Goal: Transaction & Acquisition: Purchase product/service

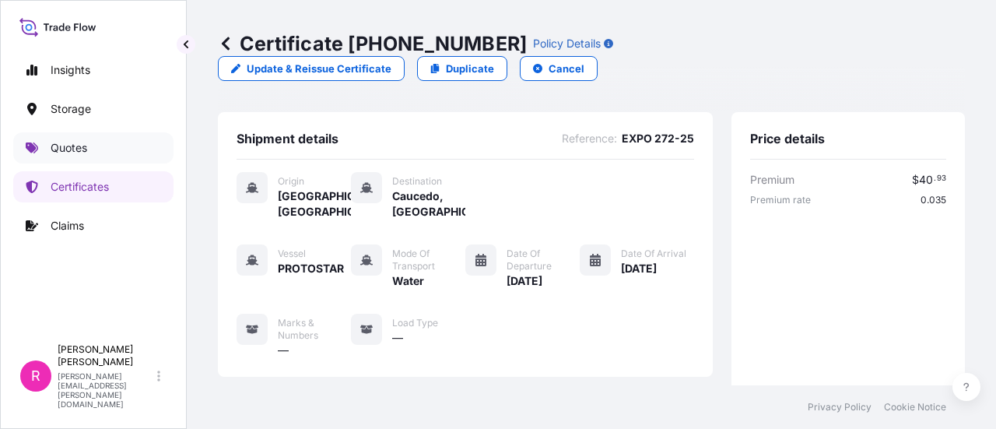
click at [93, 134] on link "Quotes" at bounding box center [93, 147] width 160 height 31
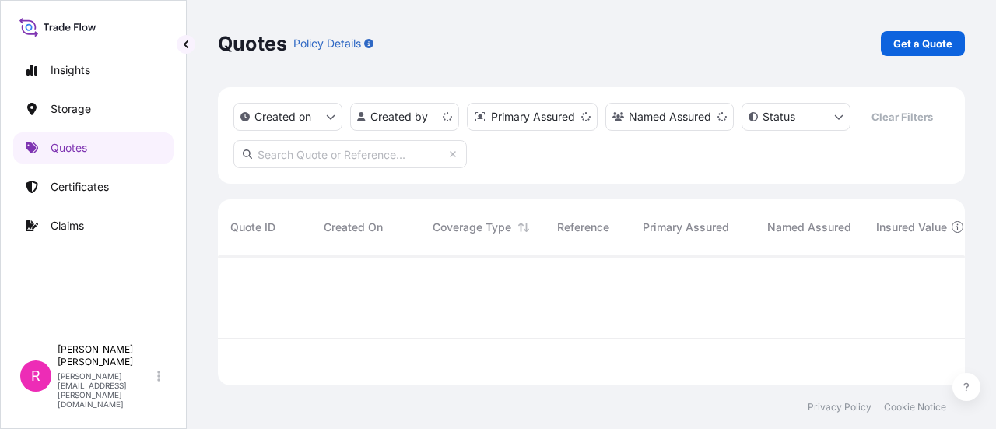
scroll to position [127, 735]
click at [918, 38] on p "Get a Quote" at bounding box center [923, 44] width 59 height 16
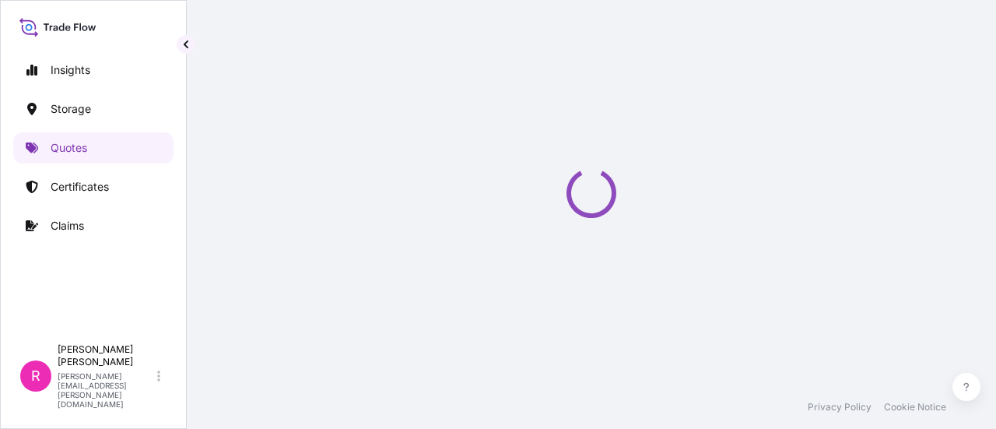
select select "Water"
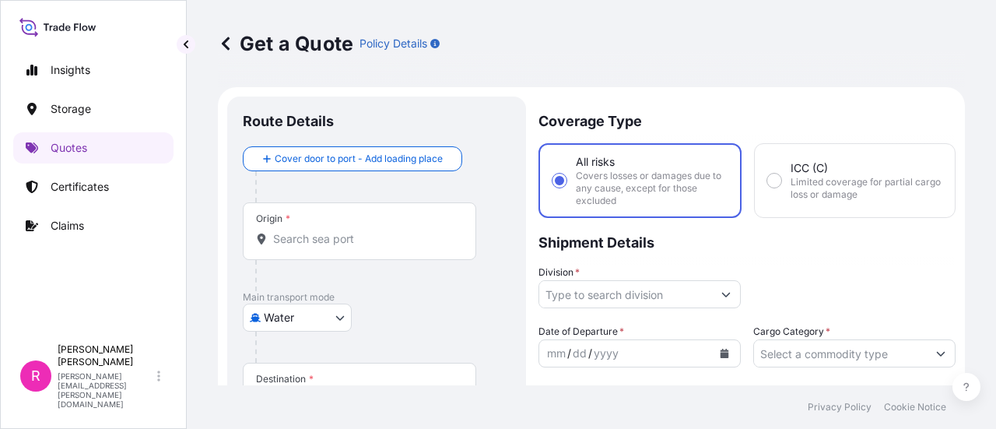
scroll to position [25, 0]
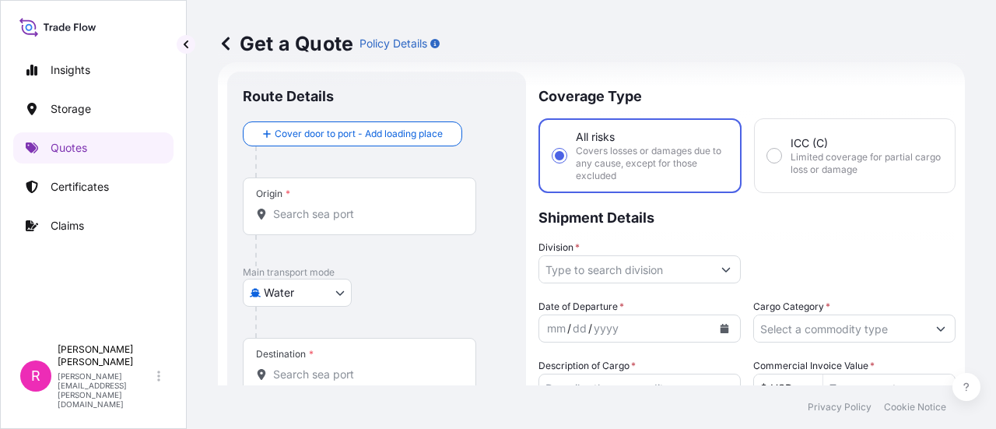
click at [322, 215] on input "Origin *" at bounding box center [365, 214] width 184 height 16
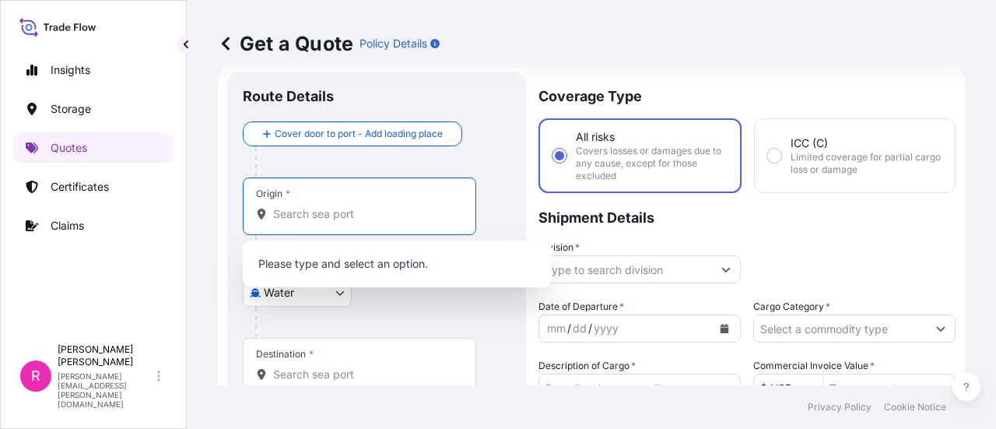
type input "E"
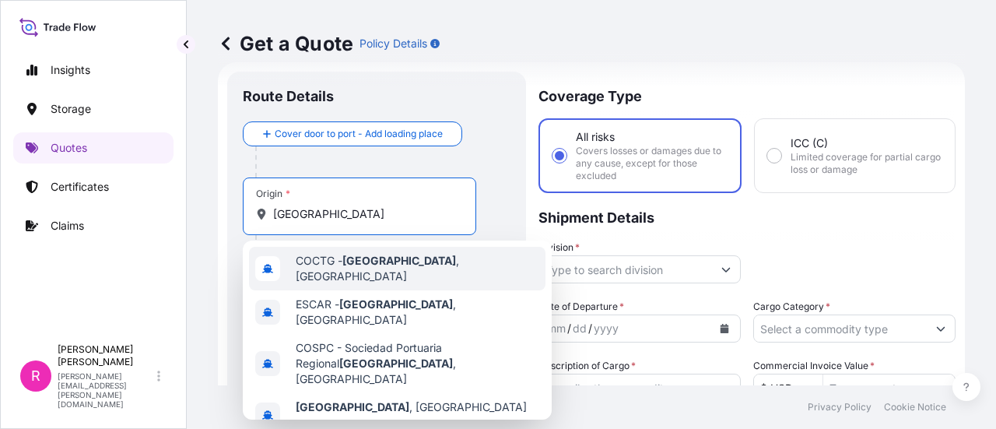
click at [381, 272] on span "COCTG - [GEOGRAPHIC_DATA] , [GEOGRAPHIC_DATA]" at bounding box center [418, 268] width 244 height 31
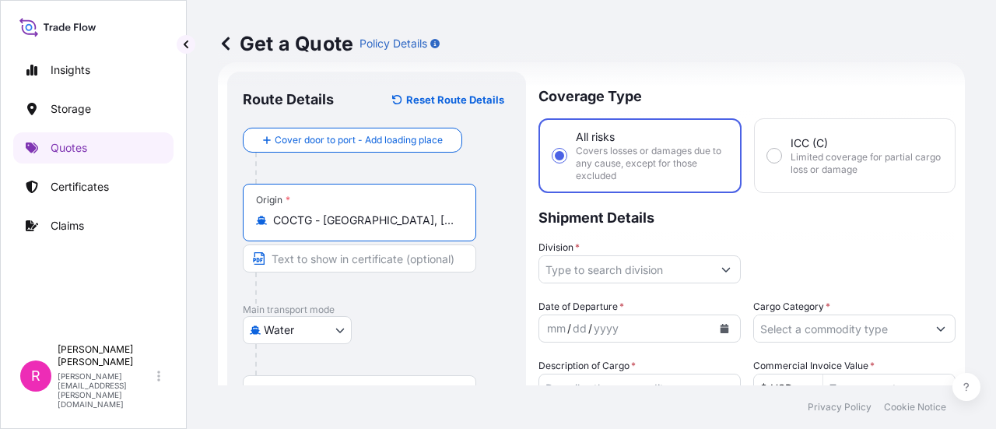
scroll to position [103, 0]
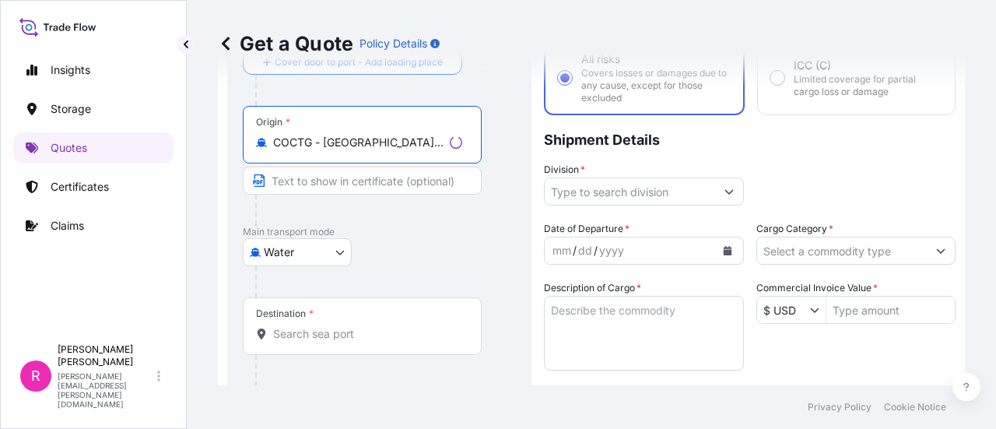
type input "COCTG - [GEOGRAPHIC_DATA], [GEOGRAPHIC_DATA]"
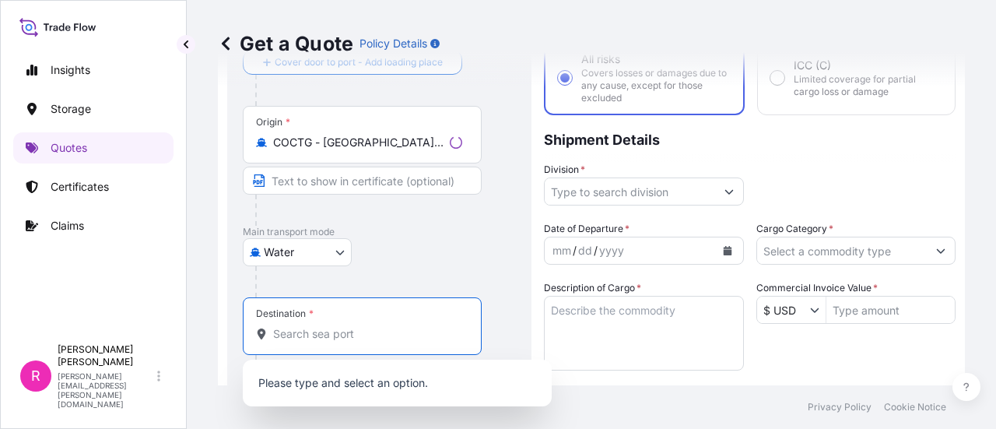
click at [369, 335] on input "Destination *" at bounding box center [367, 334] width 189 height 16
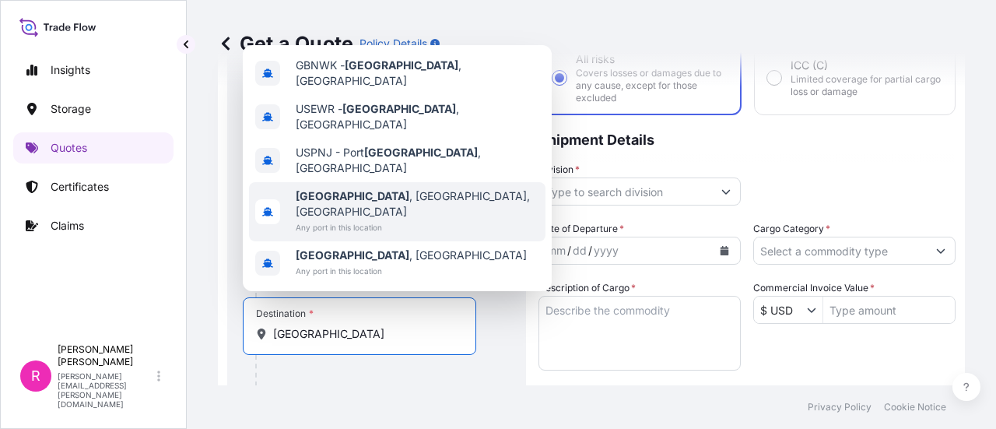
click at [441, 225] on div "[GEOGRAPHIC_DATA] , [GEOGRAPHIC_DATA], [GEOGRAPHIC_DATA] Any port in this locat…" at bounding box center [397, 211] width 297 height 59
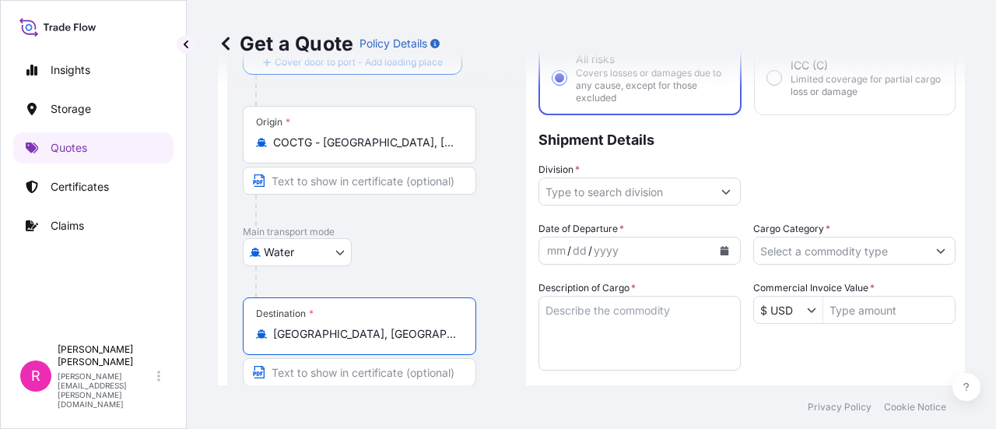
type input "[GEOGRAPHIC_DATA], [GEOGRAPHIC_DATA], [GEOGRAPHIC_DATA]"
click at [616, 191] on input "Division *" at bounding box center [625, 191] width 173 height 28
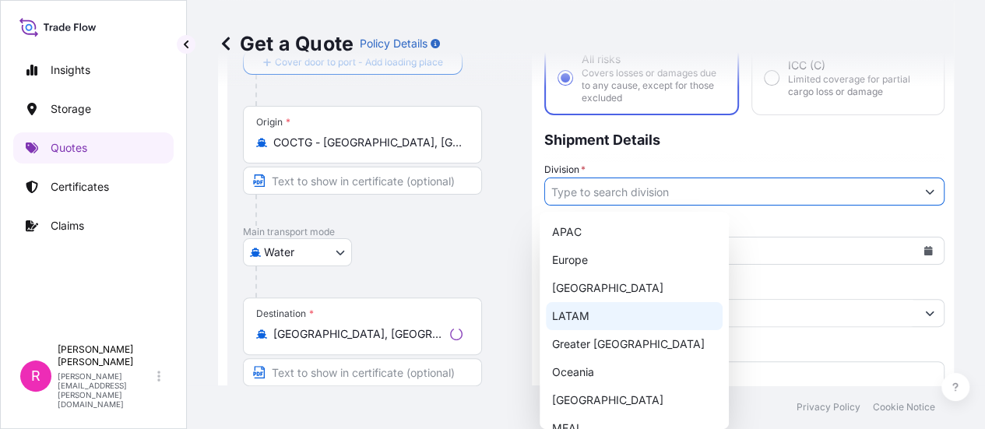
click at [597, 312] on div "LATAM" at bounding box center [634, 316] width 177 height 28
type input "LATAM"
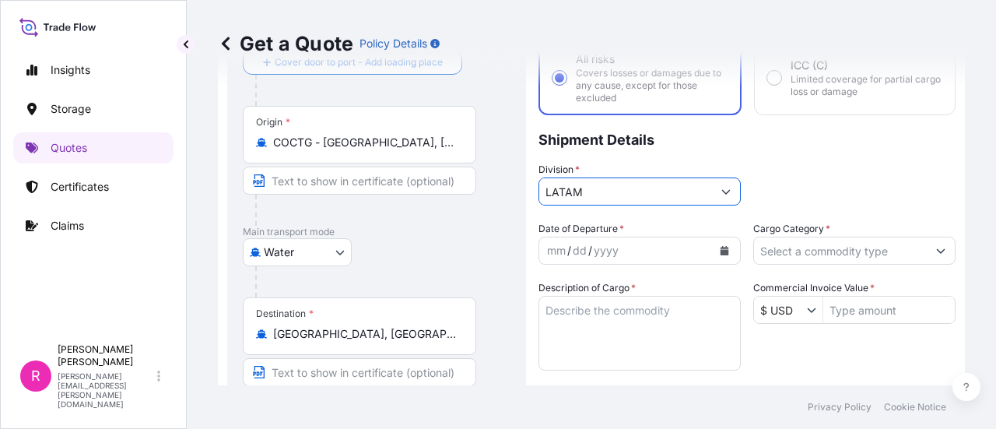
click at [724, 248] on button "Calendar" at bounding box center [724, 250] width 25 height 25
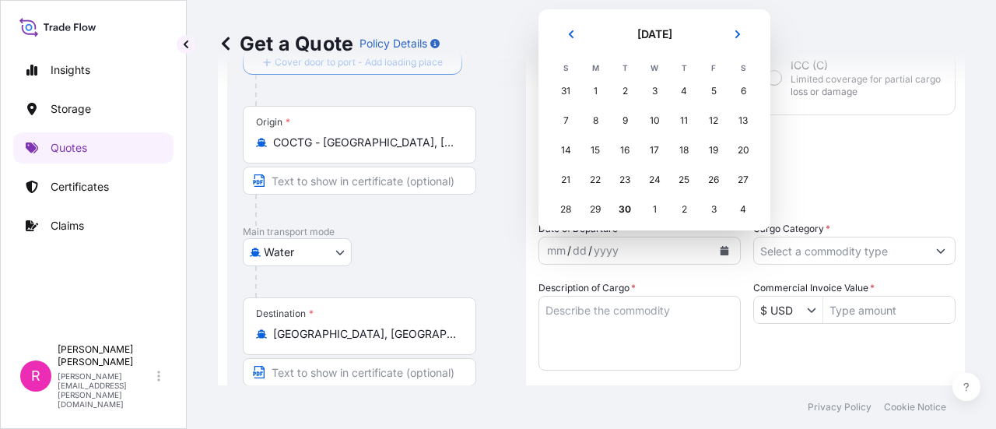
scroll to position [6, 0]
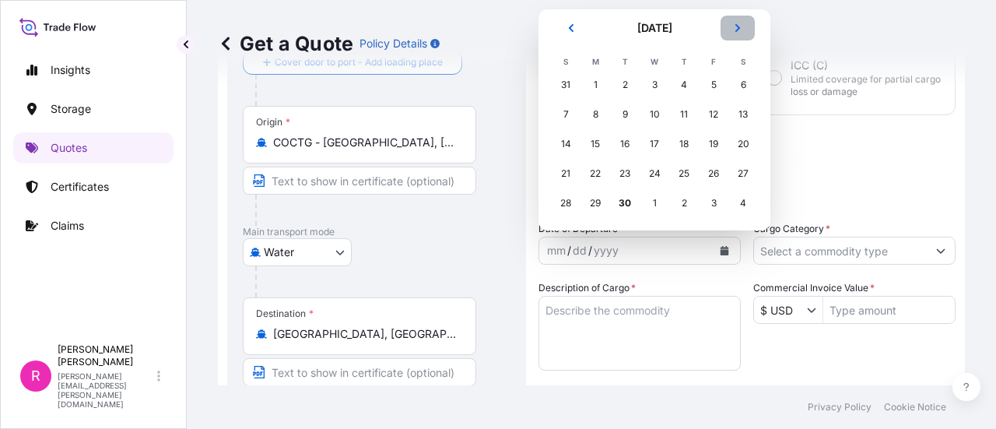
click at [736, 31] on icon "Next" at bounding box center [737, 27] width 9 height 9
click at [600, 112] on div "6" at bounding box center [595, 114] width 28 height 28
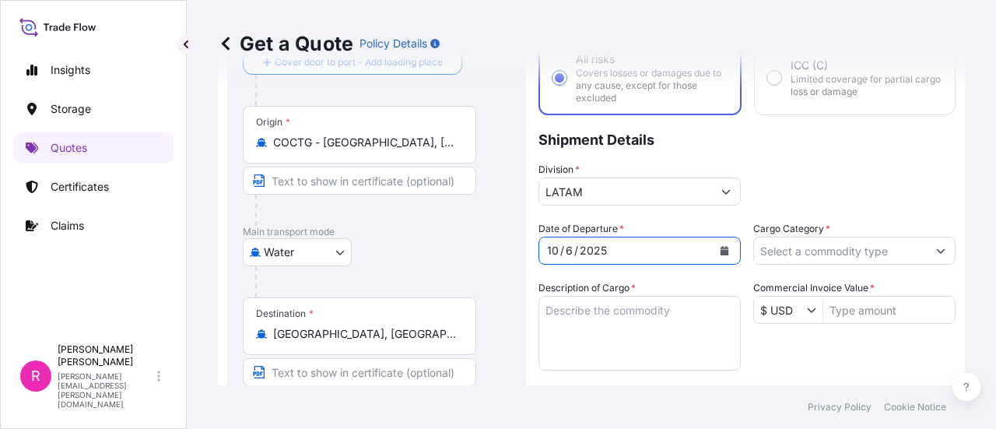
click at [816, 248] on input "Cargo Category *" at bounding box center [840, 251] width 173 height 28
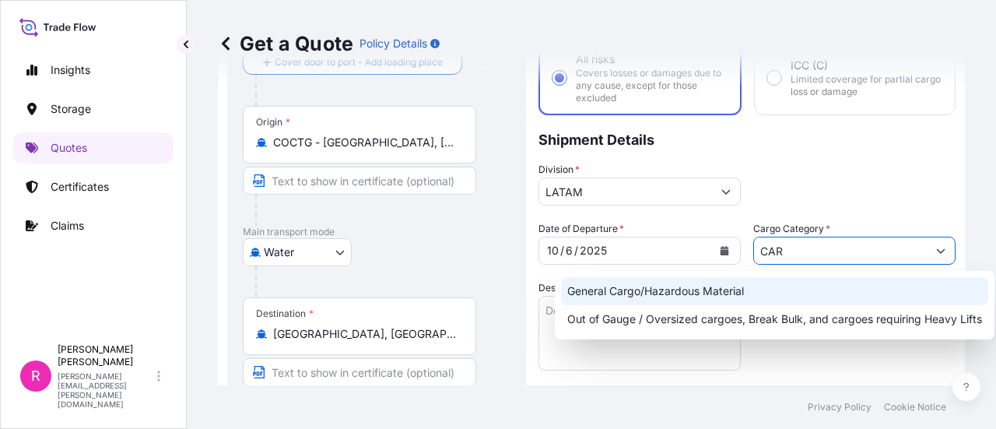
click at [764, 283] on div "General Cargo/Hazardous Material" at bounding box center [774, 291] width 427 height 28
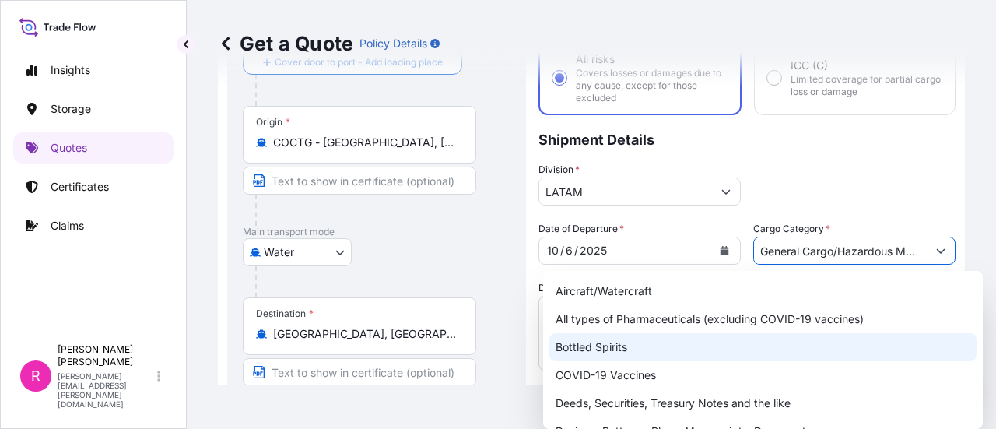
click at [618, 353] on div "Bottled Spirits" at bounding box center [763, 347] width 427 height 28
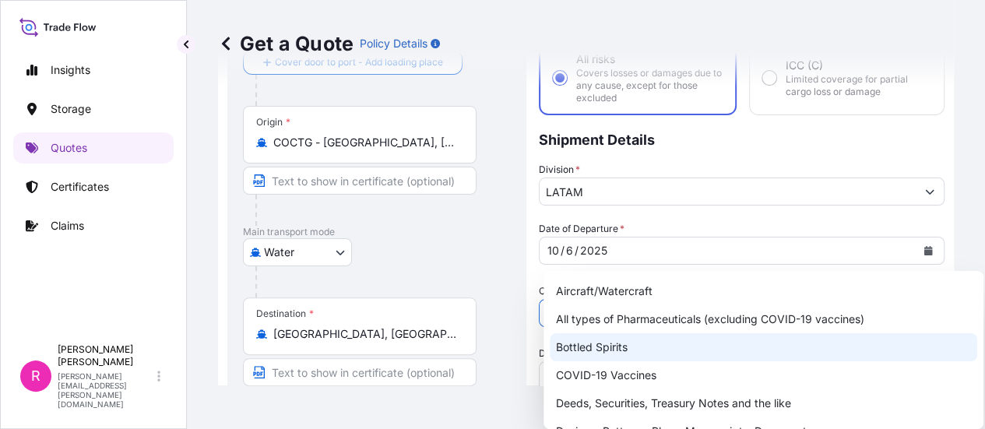
paste input "POWER TRANSFORMER"
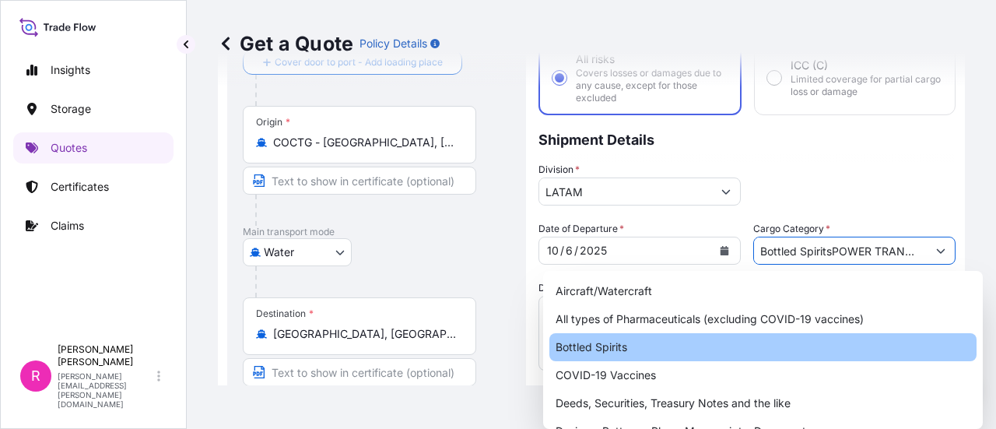
scroll to position [0, 41]
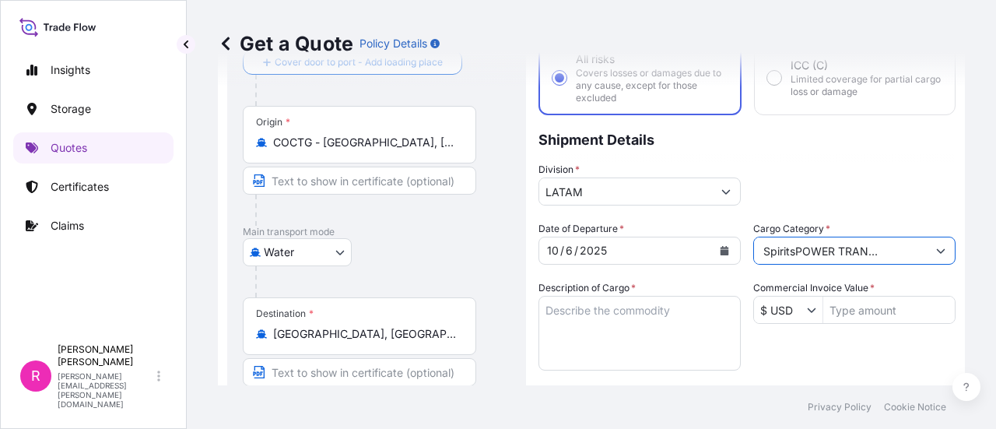
click at [897, 245] on input "Bottled SpiritsPOWER TRANSFORMER" at bounding box center [840, 251] width 173 height 28
drag, startPoint x: 904, startPoint y: 250, endPoint x: 718, endPoint y: 230, distance: 187.8
click at [718, 230] on div "Date of Departure * [DATE] Cargo Category * Bottled SpiritsPOWER TRANSFORMER De…" at bounding box center [747, 414] width 417 height 386
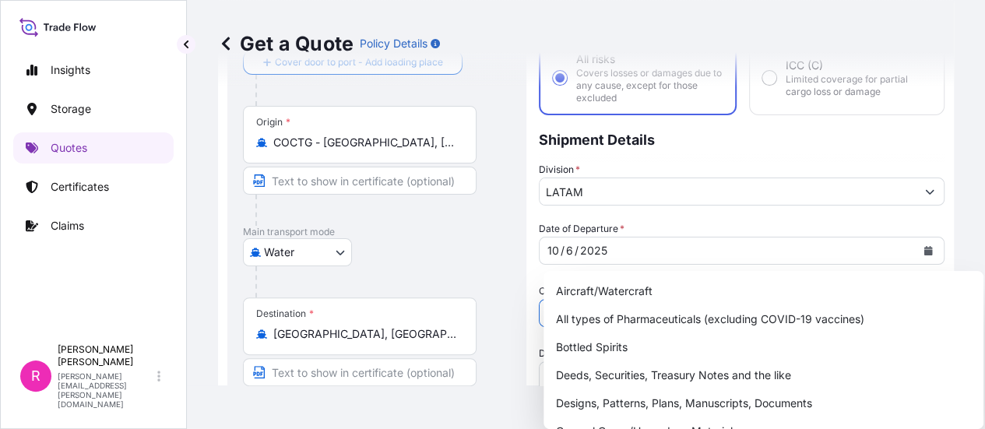
type input "R"
drag, startPoint x: 817, startPoint y: 271, endPoint x: 792, endPoint y: 256, distance: 29.0
click at [795, 259] on body "20 options available. 18 options available. Insights Storage Quotes Certificate…" at bounding box center [492, 214] width 985 height 429
drag, startPoint x: 796, startPoint y: 262, endPoint x: 730, endPoint y: 259, distance: 66.2
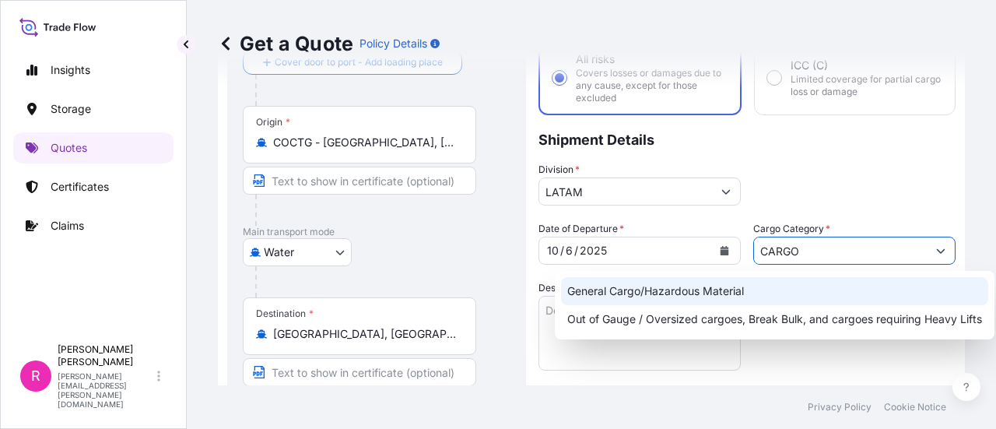
click at [694, 283] on div "General Cargo/Hazardous Material" at bounding box center [774, 291] width 427 height 28
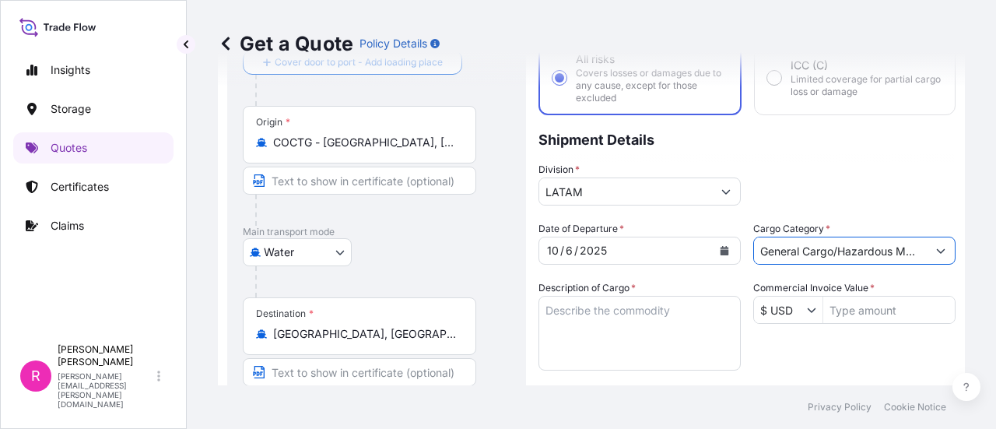
type input "General Cargo/Hazardous Material"
click at [616, 337] on textarea "Description of Cargo *" at bounding box center [640, 333] width 202 height 75
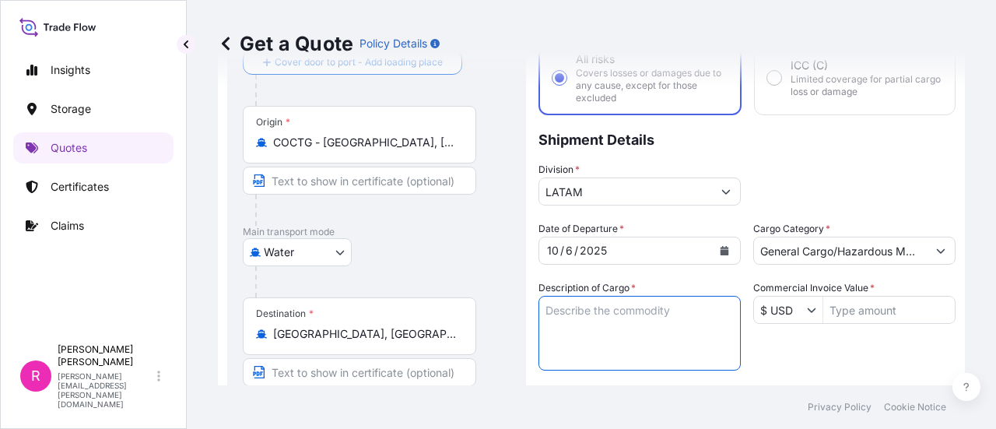
paste textarea "POWER TRANSFORMER"
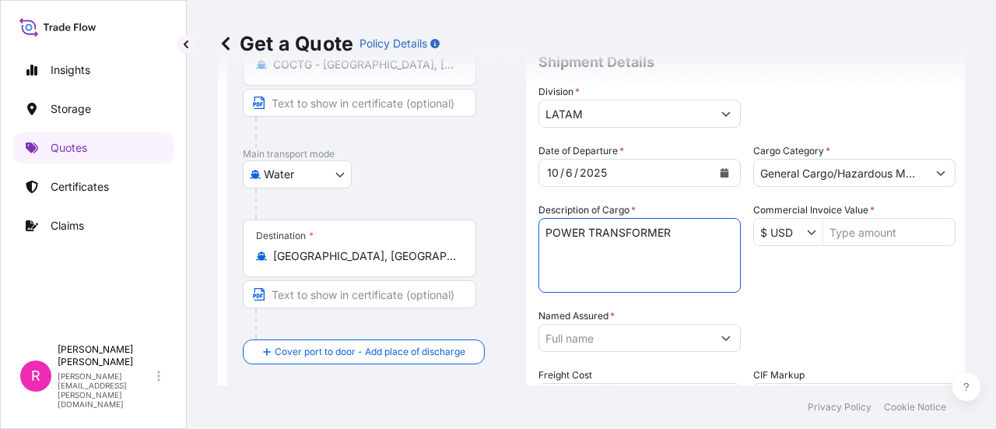
type textarea "POWER TRANSFORMER"
click at [867, 228] on input "Commercial Invoice Value *" at bounding box center [889, 232] width 132 height 28
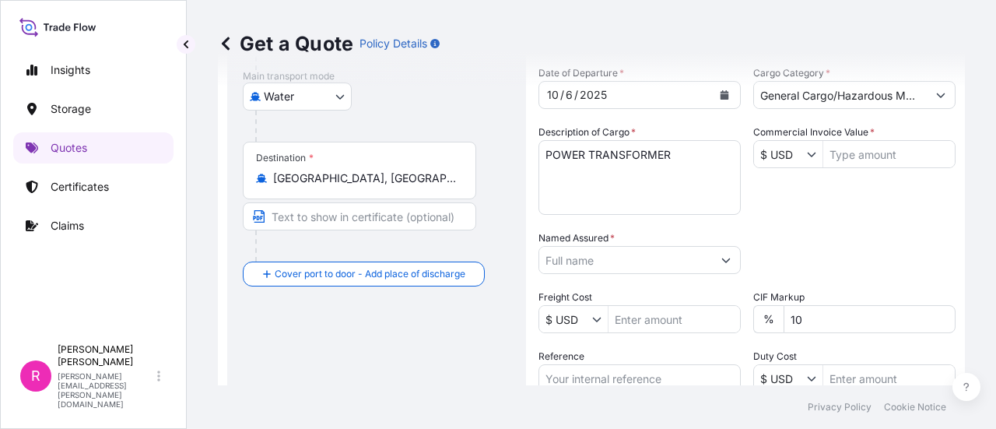
click at [592, 366] on input "Reference" at bounding box center [640, 378] width 202 height 28
click at [591, 374] on input "Reference" at bounding box center [640, 378] width 202 height 28
paste input "CO4061156016"
type input "CO4061156016"
drag, startPoint x: 584, startPoint y: 269, endPoint x: 592, endPoint y: 278, distance: 12.1
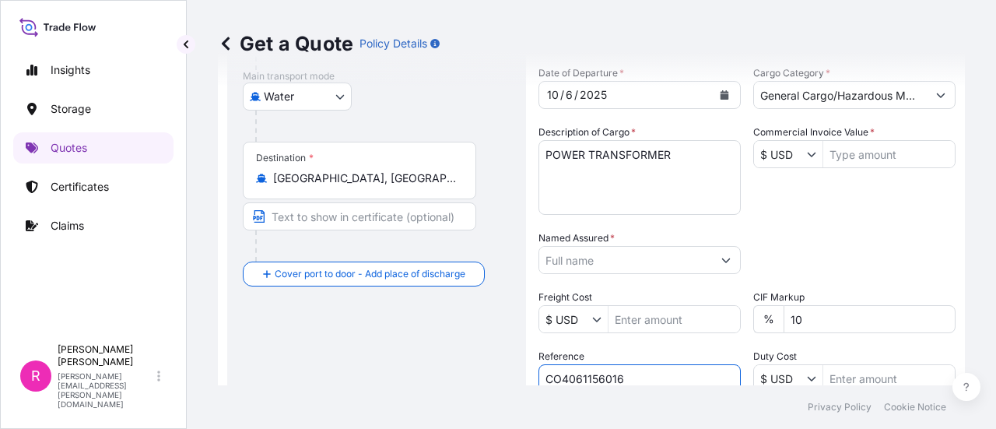
click at [592, 278] on div "Date of Departure * [DATE] Cargo Category * General Cargo/Hazardous Material De…" at bounding box center [747, 258] width 417 height 386
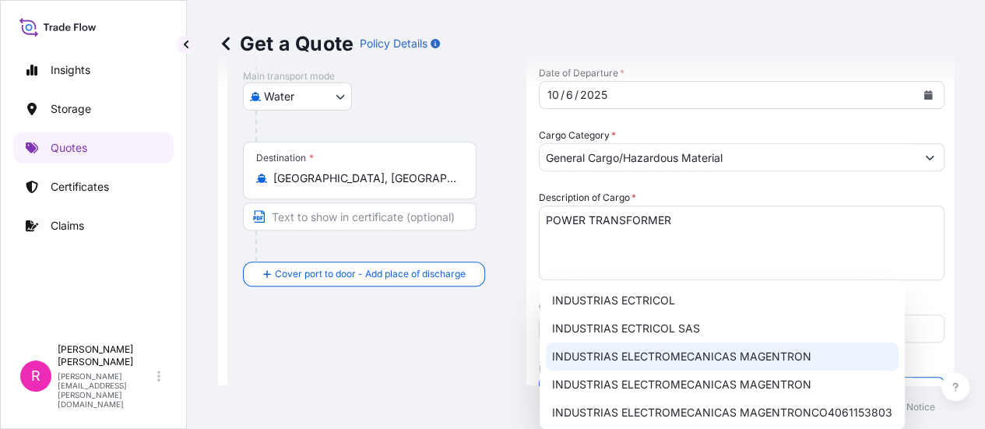
click at [712, 349] on span "INDUSTRIAS ELECTROMECANICAS MAGENTRON" at bounding box center [681, 357] width 259 height 16
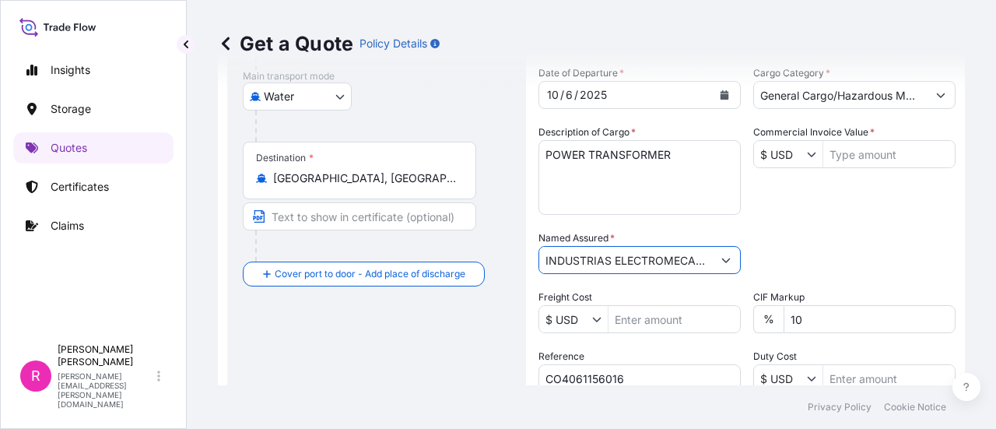
scroll to position [336, 0]
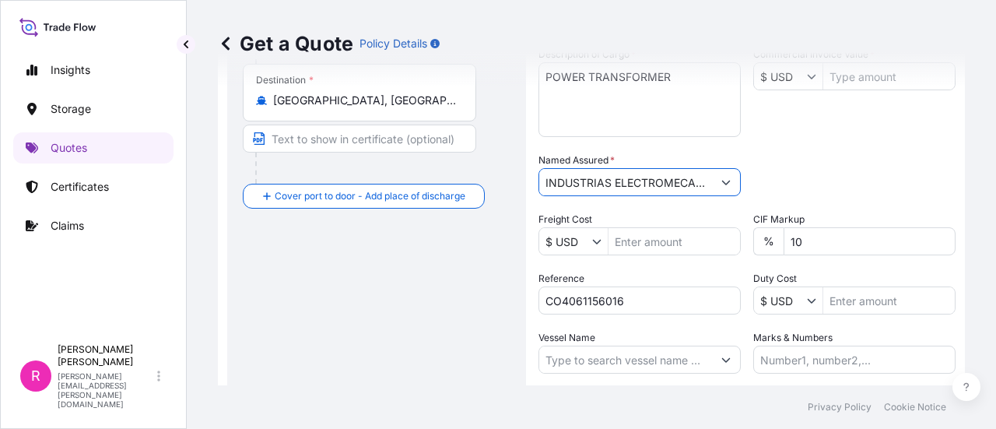
type input "INDUSTRIAS ELECTROMECANICAS MAGENTRON"
click at [662, 365] on input "Vessel Name" at bounding box center [625, 360] width 173 height 28
click at [590, 346] on div at bounding box center [640, 360] width 202 height 28
click at [598, 349] on input "Vessel Name" at bounding box center [625, 360] width 173 height 28
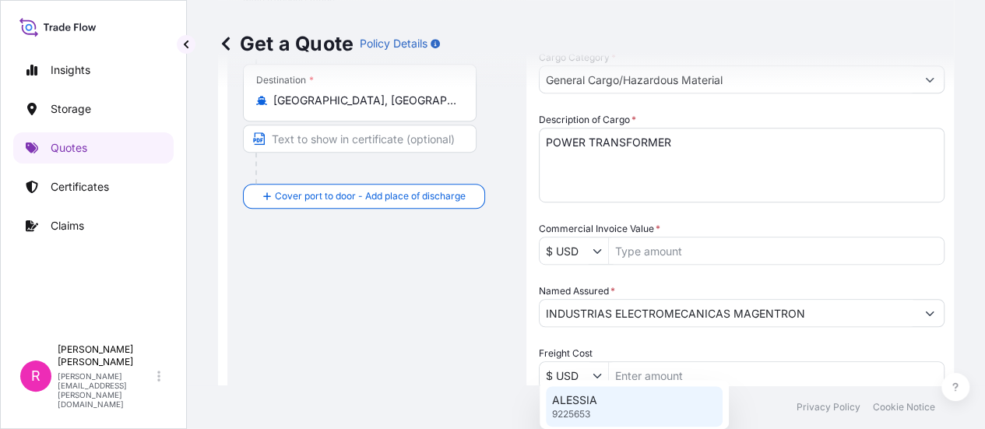
click at [604, 395] on div "ALESSIA 9225653" at bounding box center [634, 406] width 177 height 40
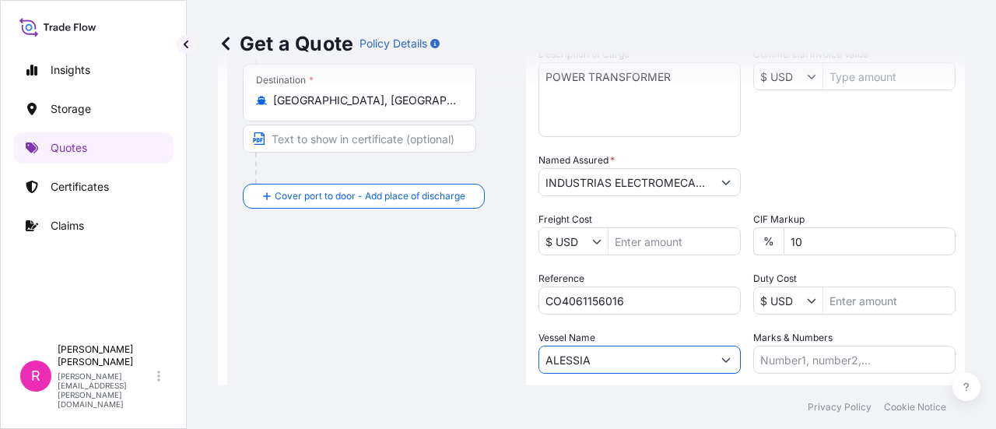
scroll to position [449, 0]
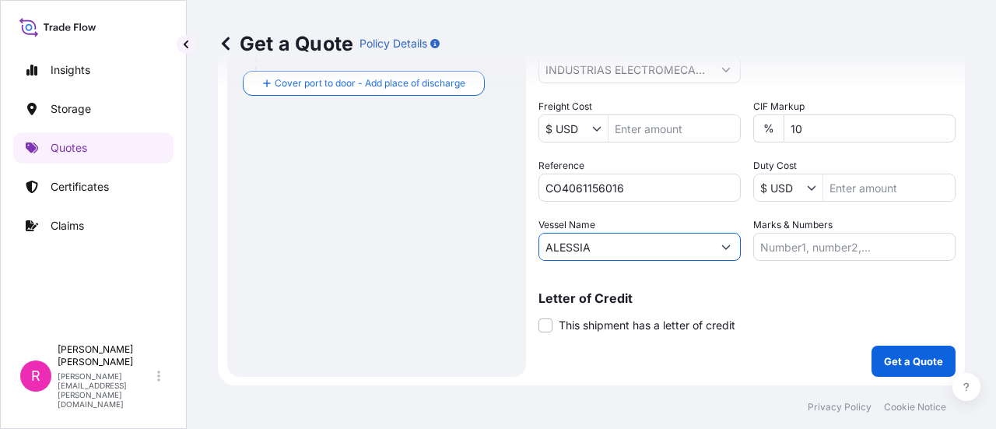
type input "ALESSIA"
click at [922, 343] on div "Coverage Type All risks Covers losses or damages due to any cause, except for t…" at bounding box center [747, 11] width 417 height 729
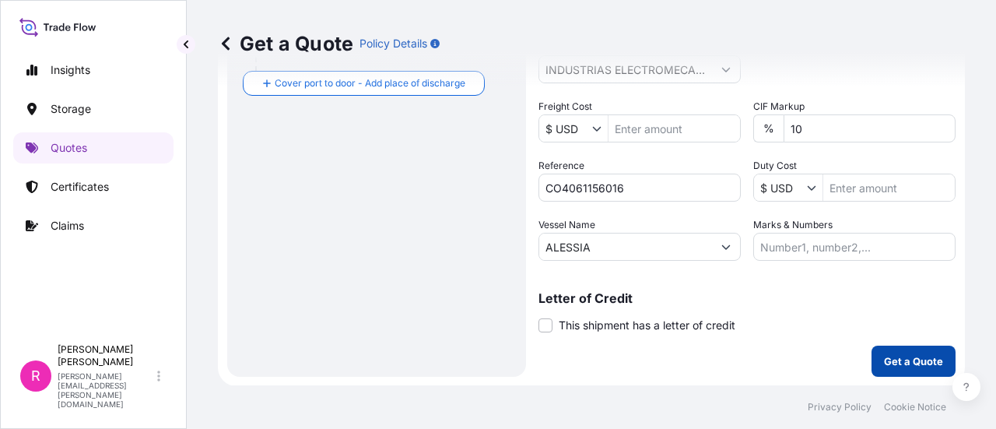
click at [922, 350] on button "Get a Quote" at bounding box center [914, 361] width 84 height 31
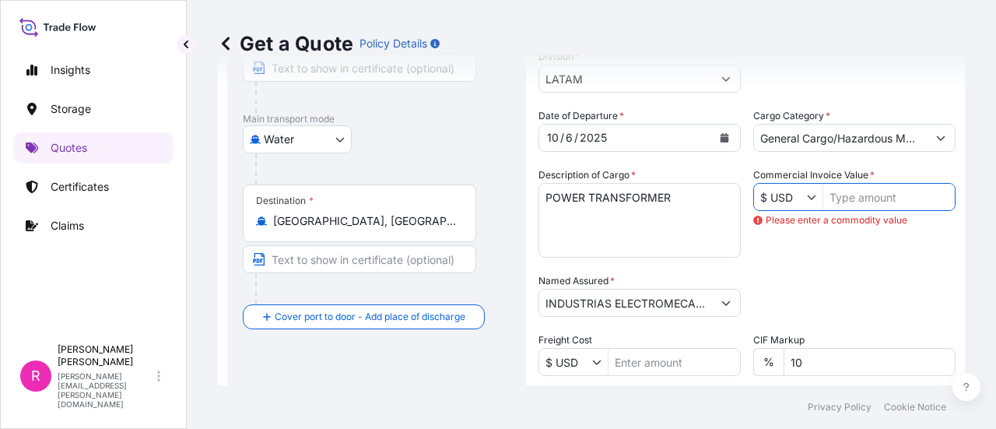
click at [854, 197] on input "Commercial Invoice Value *" at bounding box center [889, 197] width 132 height 28
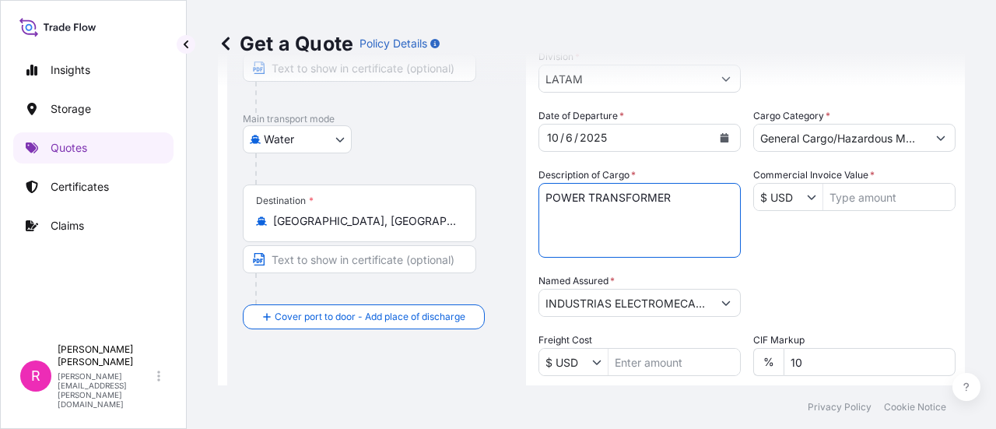
click at [609, 232] on textarea "POWER TRANSFORMER" at bounding box center [640, 220] width 202 height 75
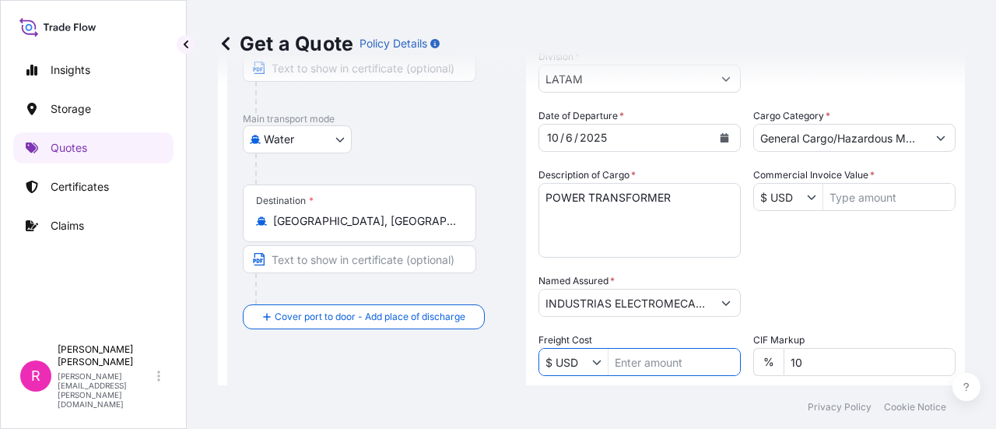
click at [643, 361] on input "Freight Cost" at bounding box center [675, 362] width 132 height 28
click at [867, 203] on input "Commercial Invoice Value *" at bounding box center [889, 197] width 132 height 28
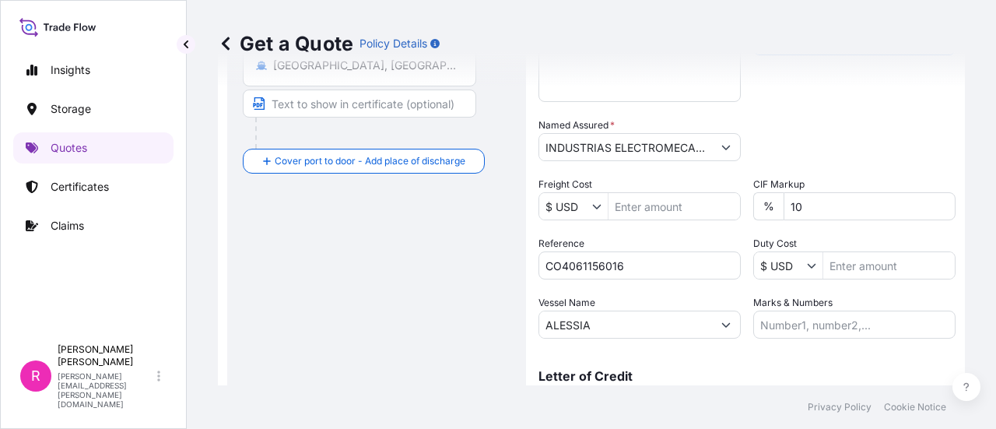
scroll to position [449, 0]
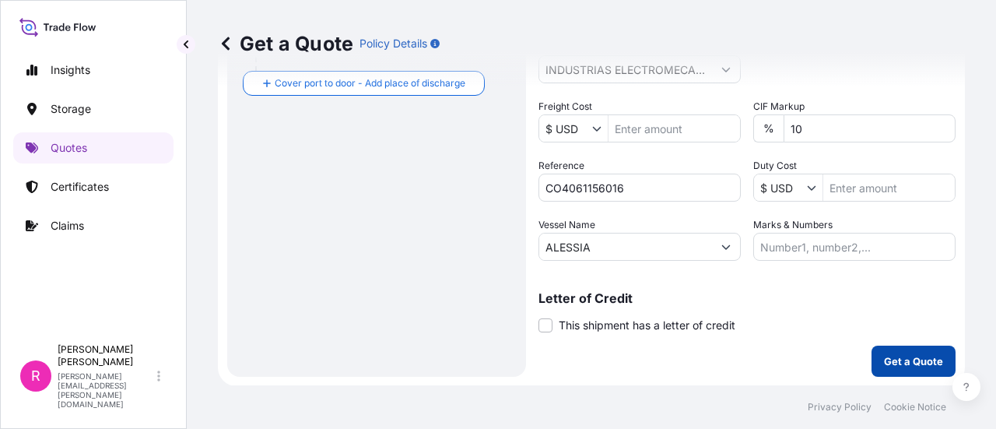
type input "1,721,600"
click at [872, 354] on button "Get a Quote" at bounding box center [914, 361] width 84 height 31
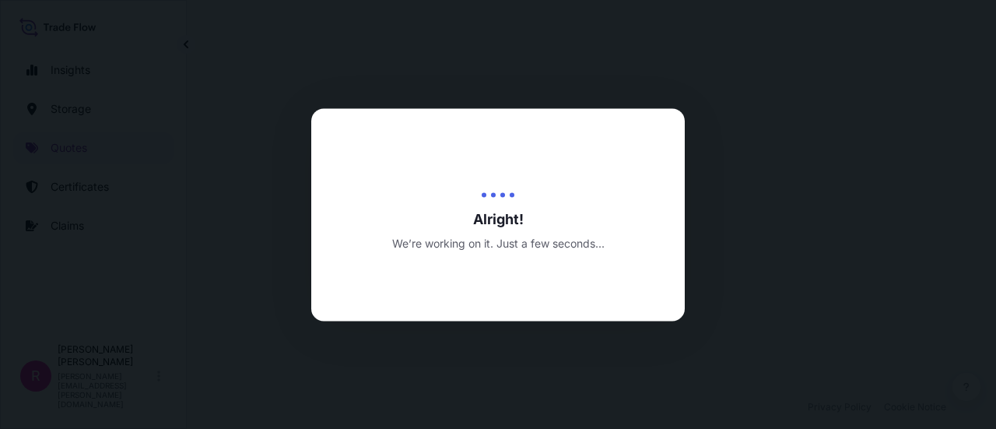
select select "Water"
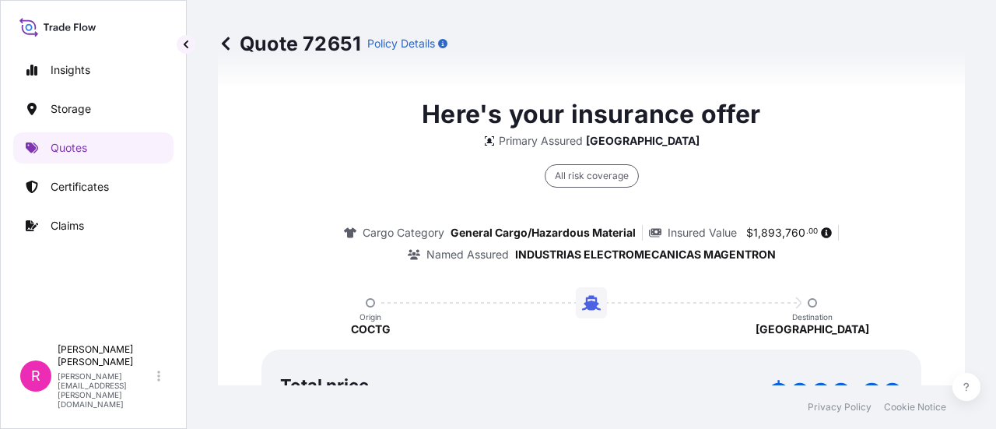
scroll to position [2488, 0]
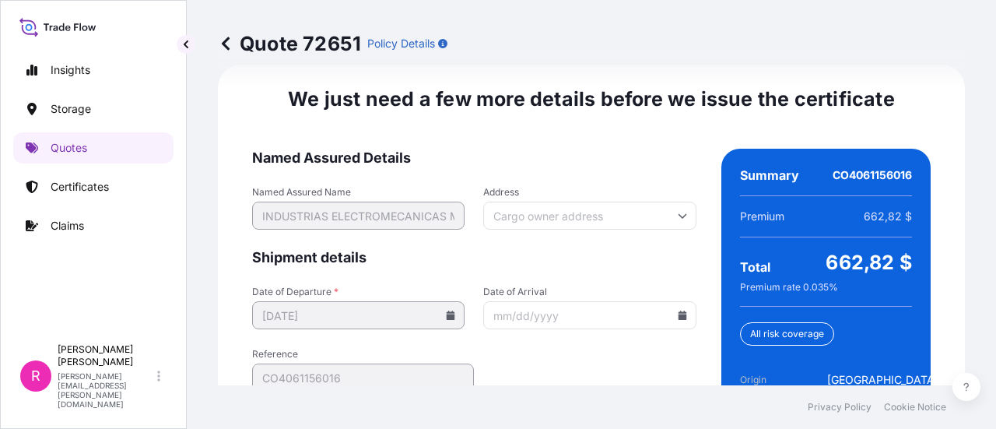
drag, startPoint x: 662, startPoint y: 328, endPoint x: 669, endPoint y: 315, distance: 15.4
click at [663, 326] on form "Named Assured Details Named Assured Name INDUSTRIAS ELECTROMECANICAS MAGENTRON …" at bounding box center [474, 332] width 444 height 367
click at [668, 312] on input "Date of Arrival" at bounding box center [589, 315] width 212 height 28
click at [678, 312] on icon at bounding box center [682, 315] width 9 height 9
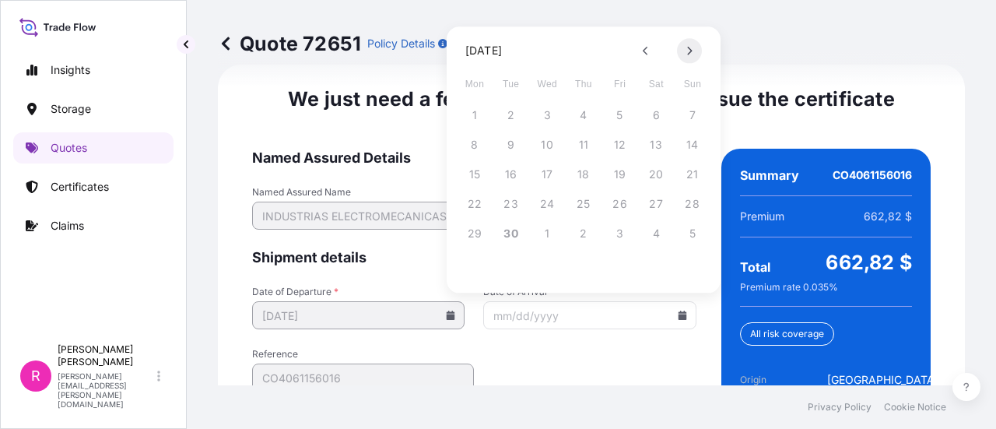
click at [691, 55] on button at bounding box center [689, 50] width 25 height 25
click at [592, 229] on button "30" at bounding box center [583, 233] width 25 height 25
type input "[DATE]"
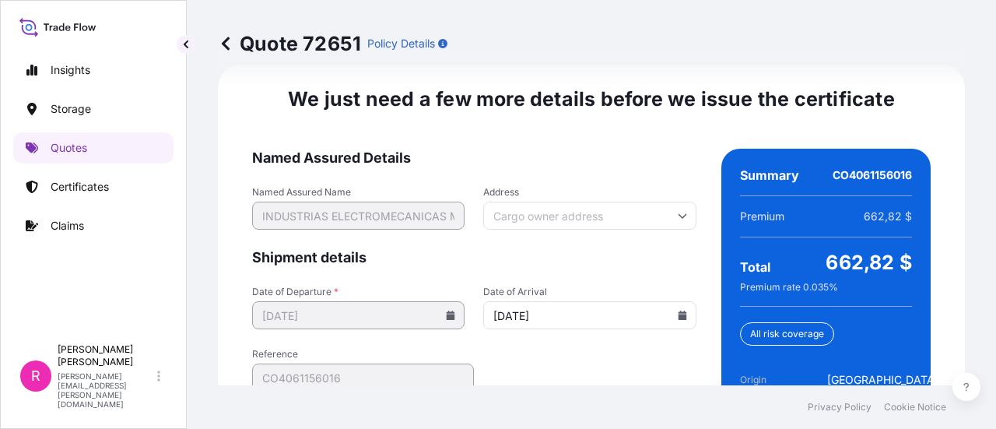
scroll to position [2636, 0]
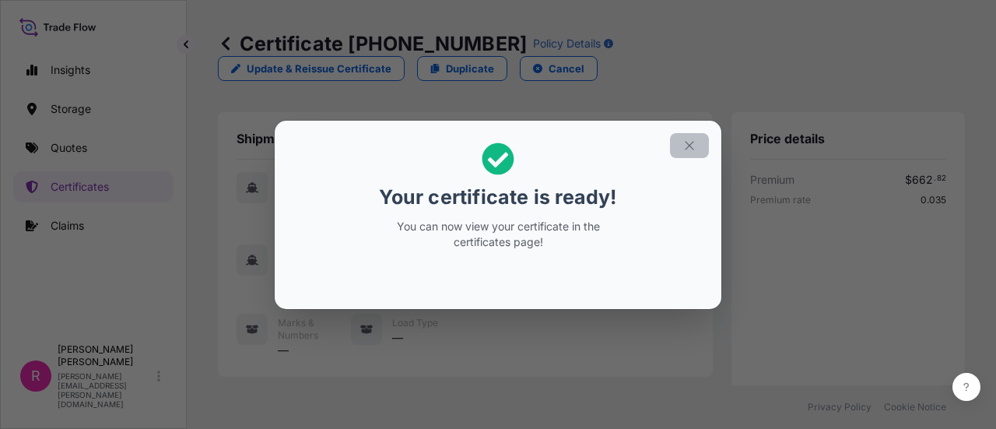
click at [685, 140] on icon "button" at bounding box center [690, 146] width 14 height 14
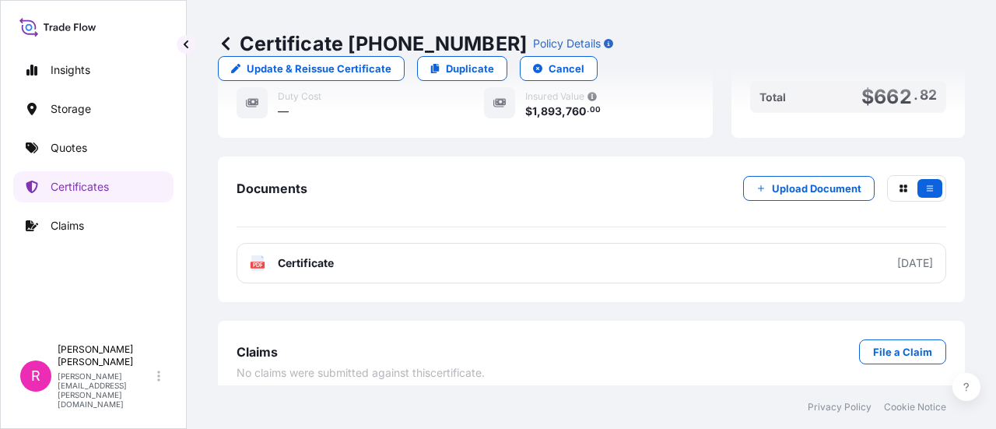
scroll to position [336, 0]
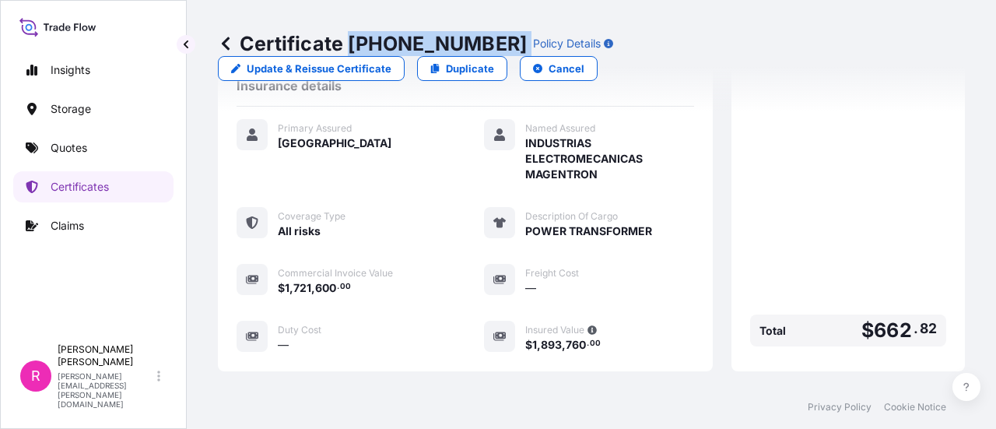
drag, startPoint x: 374, startPoint y: 40, endPoint x: 475, endPoint y: 44, distance: 100.5
click at [475, 44] on div "Certificate [PHONE_NUMBER] Policy Details" at bounding box center [415, 43] width 395 height 25
copy p "[PHONE_NUMBER]"
click at [92, 144] on link "Quotes" at bounding box center [93, 147] width 160 height 31
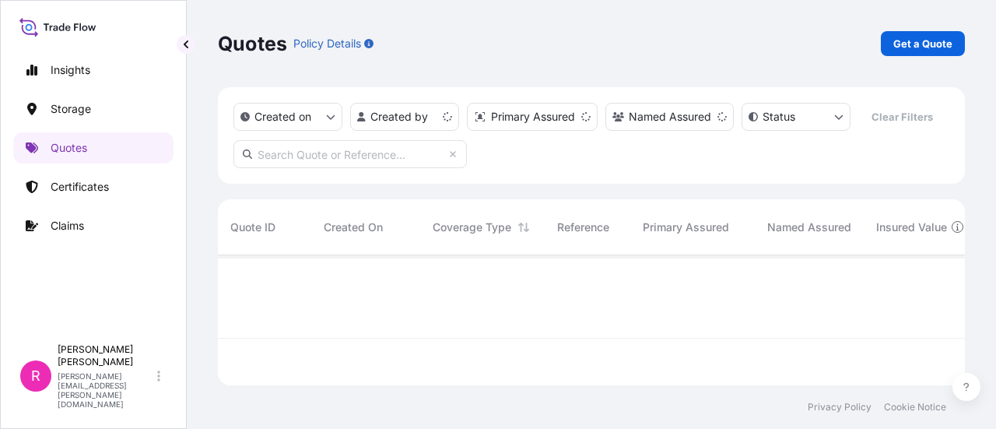
scroll to position [127, 735]
click at [908, 45] on p "Get a Quote" at bounding box center [923, 44] width 59 height 16
select select "Water"
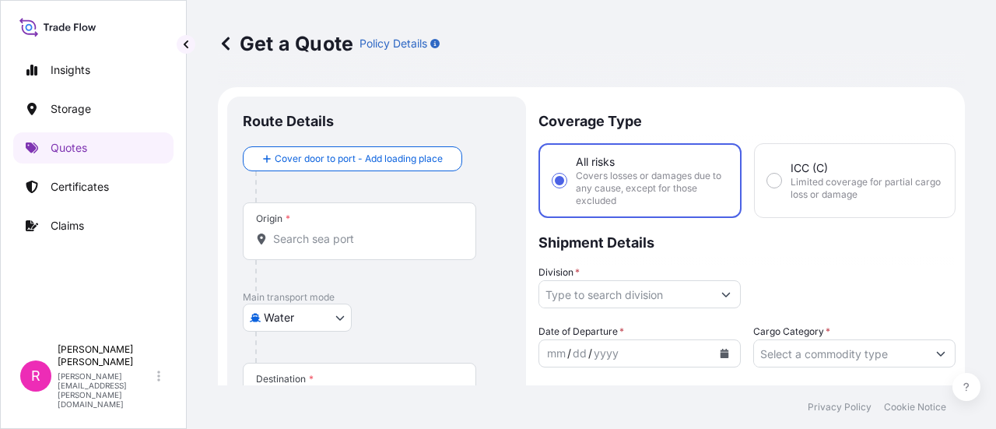
scroll to position [25, 0]
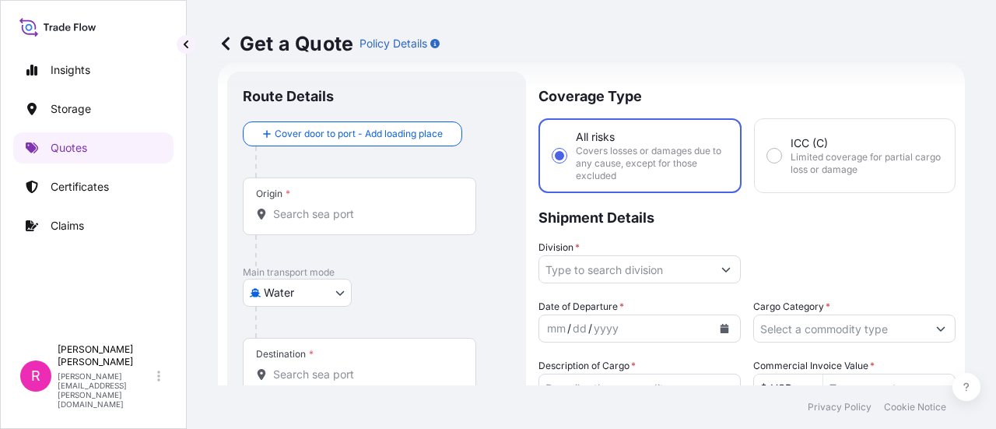
click at [299, 211] on input "Origin *" at bounding box center [365, 214] width 184 height 16
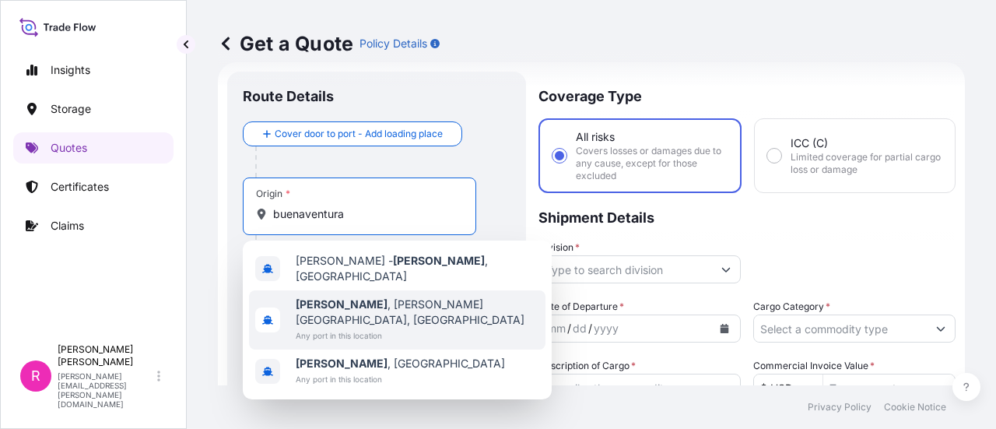
click at [369, 297] on b "[PERSON_NAME]" at bounding box center [342, 303] width 92 height 13
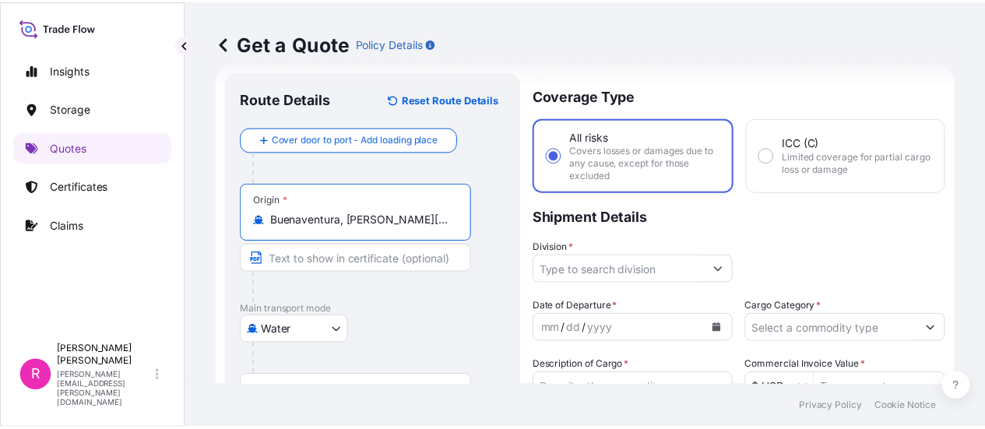
scroll to position [103, 0]
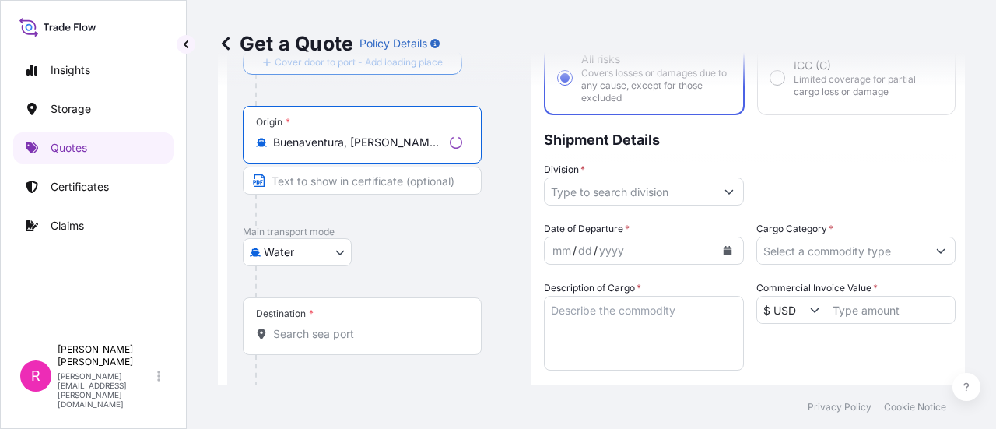
type input "Buenaventura, [PERSON_NAME][GEOGRAPHIC_DATA], [GEOGRAPHIC_DATA]"
click at [347, 323] on div "Destination *" at bounding box center [362, 326] width 239 height 58
click at [347, 326] on input "Destination *" at bounding box center [367, 334] width 189 height 16
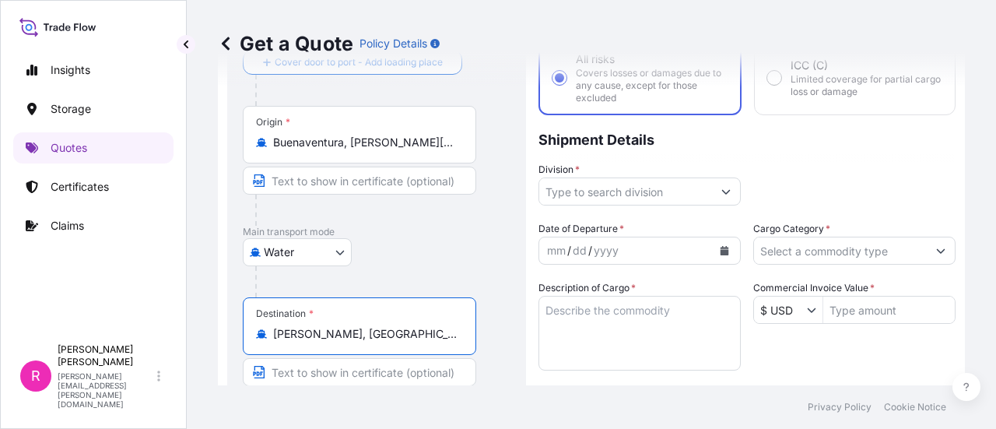
type input "[PERSON_NAME], [GEOGRAPHIC_DATA]"
click at [588, 186] on input "Division *" at bounding box center [625, 191] width 173 height 28
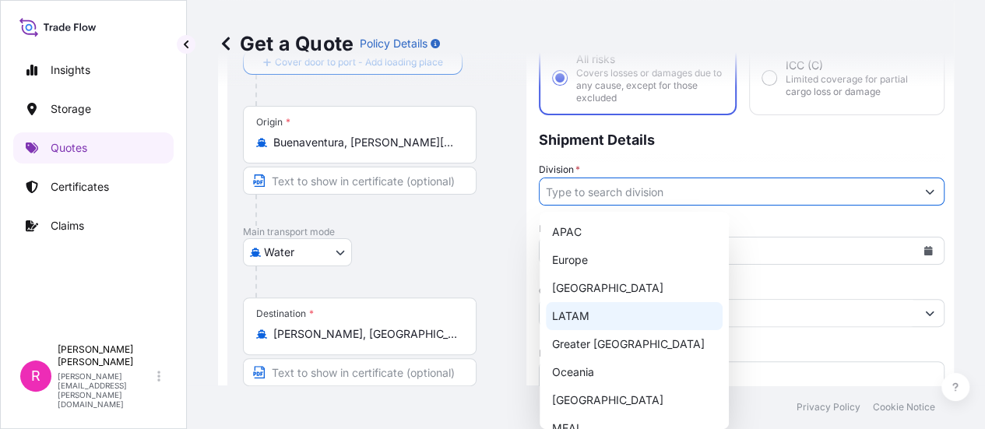
click at [584, 313] on div "LATAM" at bounding box center [634, 316] width 177 height 28
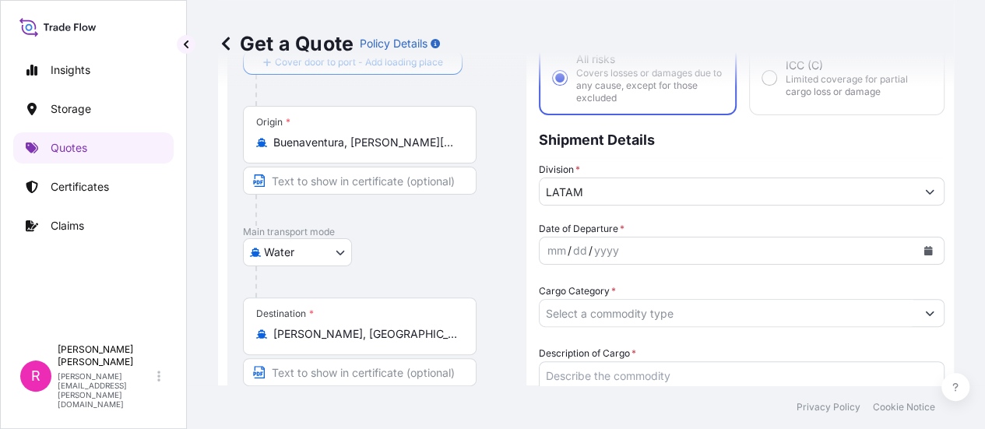
type input "Europe"
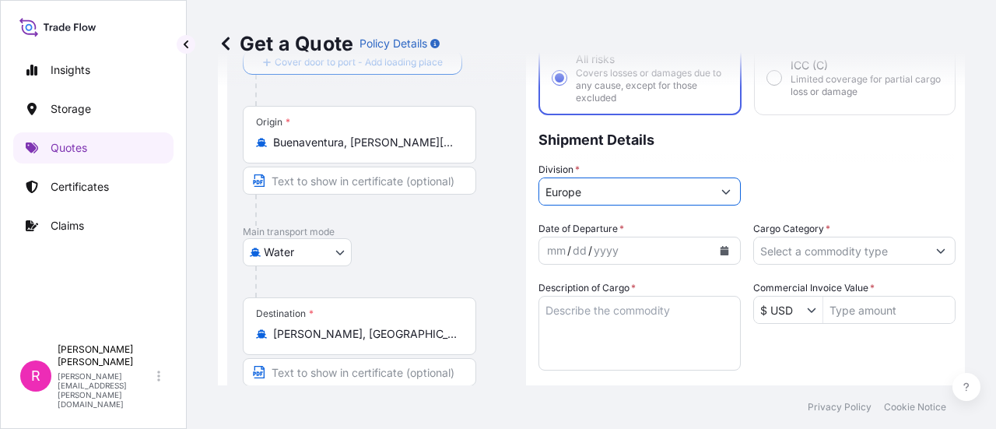
click at [720, 256] on button "Calendar" at bounding box center [724, 250] width 25 height 25
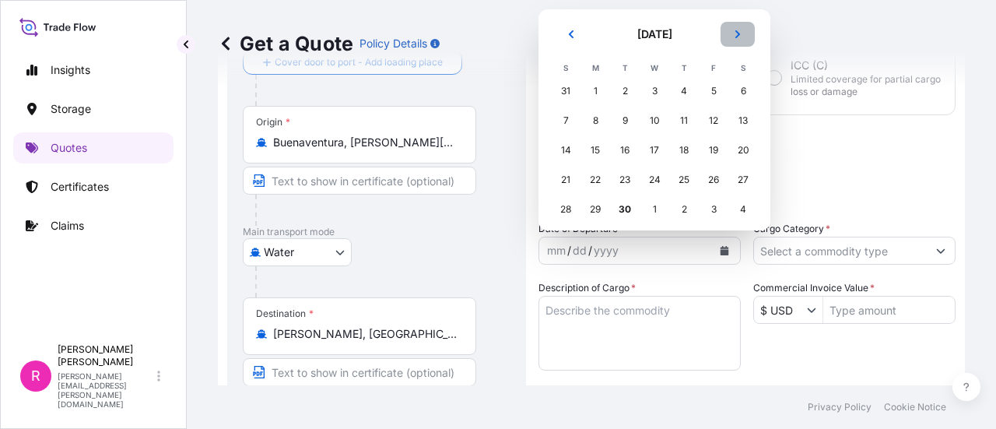
click at [743, 34] on button "Next" at bounding box center [738, 34] width 34 height 25
click at [604, 125] on div "6" at bounding box center [595, 121] width 28 height 28
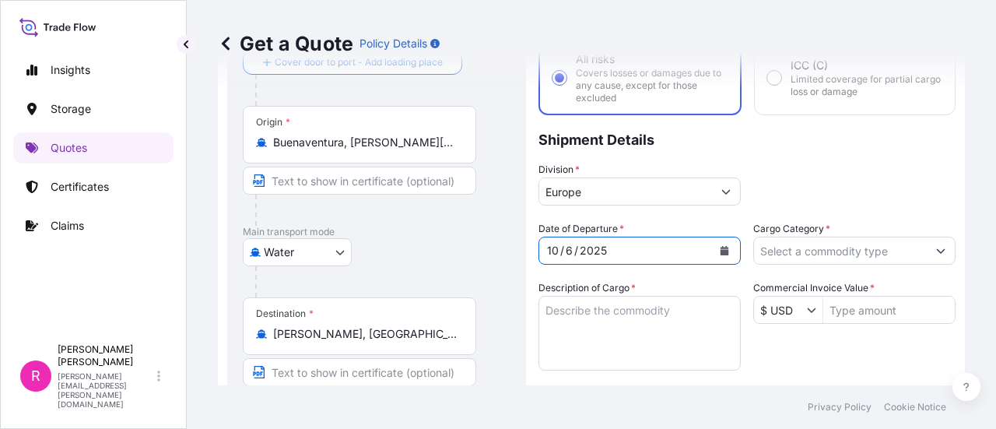
click at [901, 259] on input "Cargo Category *" at bounding box center [840, 251] width 173 height 28
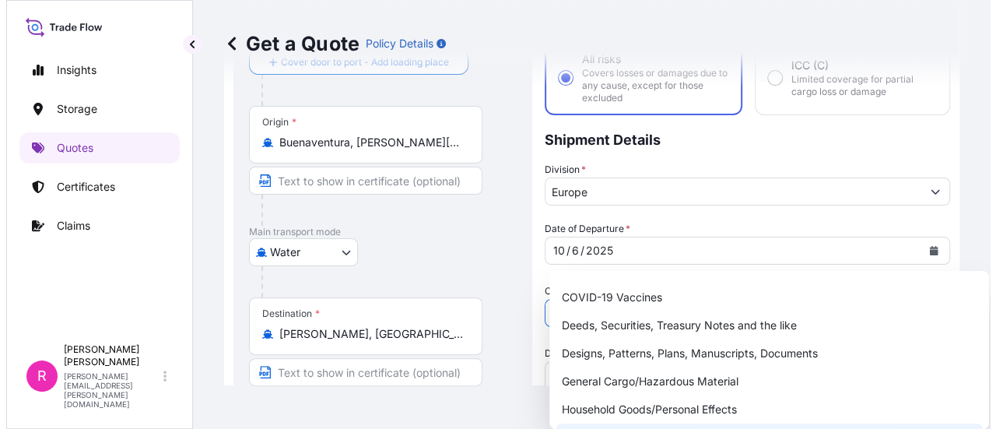
scroll to position [156, 0]
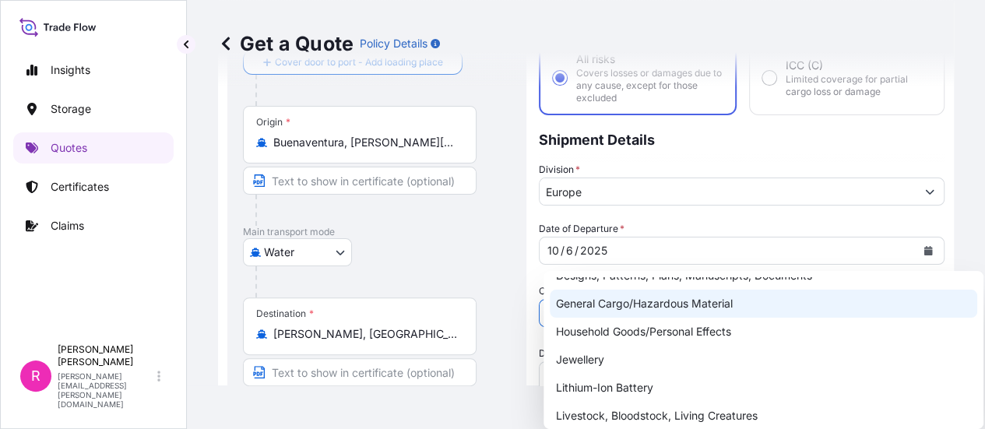
click at [637, 306] on div "General Cargo/Hazardous Material" at bounding box center [763, 304] width 427 height 28
type input "General Cargo/Hazardous Material"
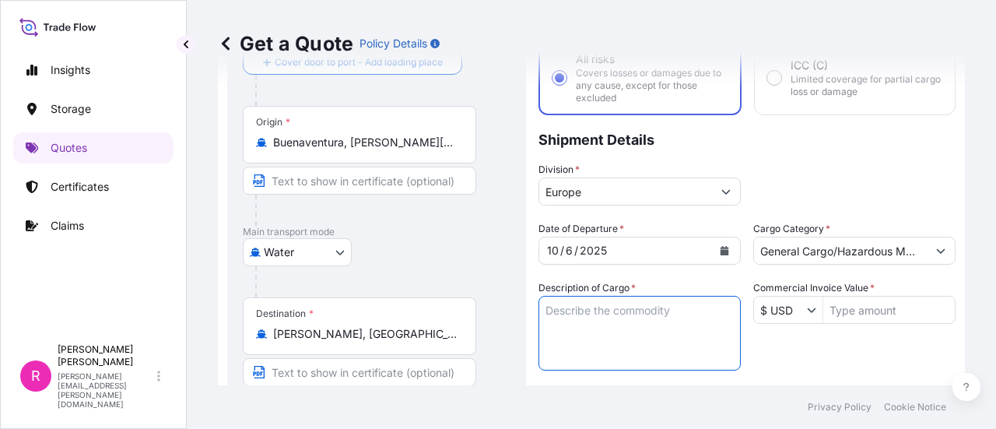
click at [624, 317] on textarea "Description of Cargo *" at bounding box center [640, 333] width 202 height 75
click at [630, 321] on textarea "Description of Cargo *" at bounding box center [640, 333] width 202 height 75
paste textarea "POWER TRANFORMER"
type textarea "POWER TRANFORMER"
click at [866, 320] on input "Commercial Invoice Value *" at bounding box center [889, 310] width 132 height 28
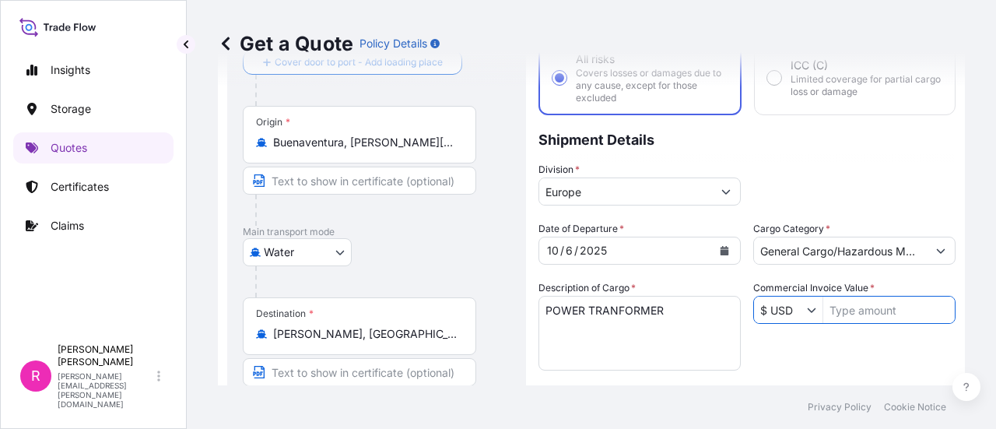
click at [862, 307] on input "Commercial Invoice Value *" at bounding box center [889, 310] width 132 height 28
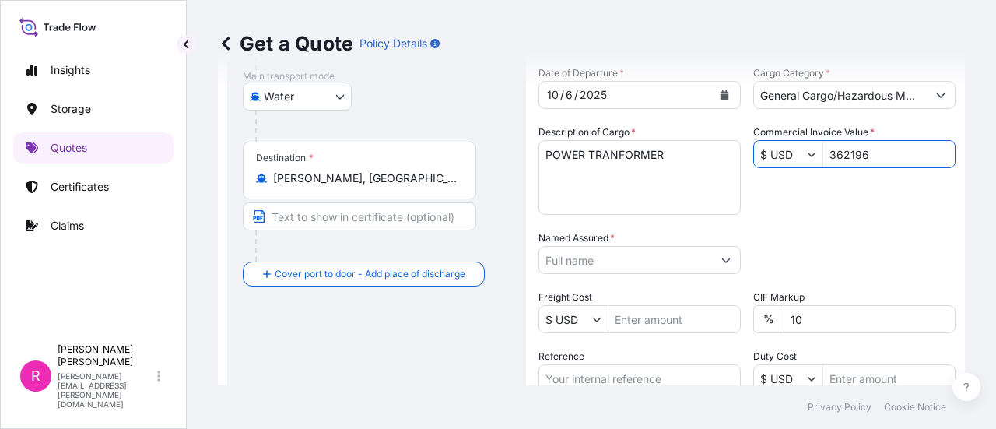
click at [616, 261] on input "Named Assured *" at bounding box center [625, 260] width 173 height 28
type input "362,196"
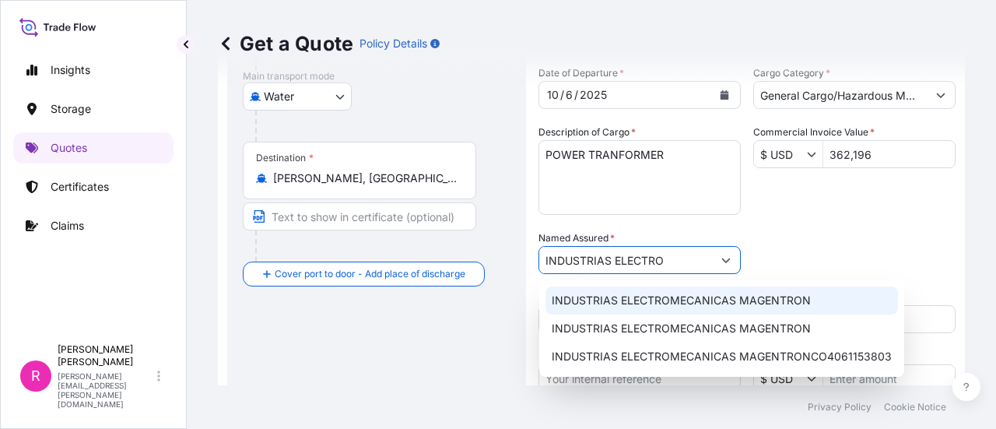
click at [681, 292] on div "INDUSTRIAS ELECTROMECANICAS MAGENTRON" at bounding box center [722, 300] width 353 height 28
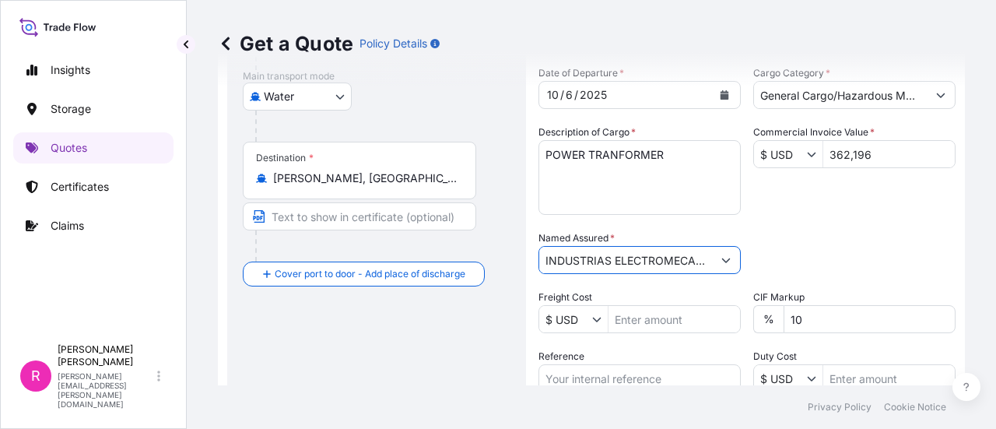
scroll to position [336, 0]
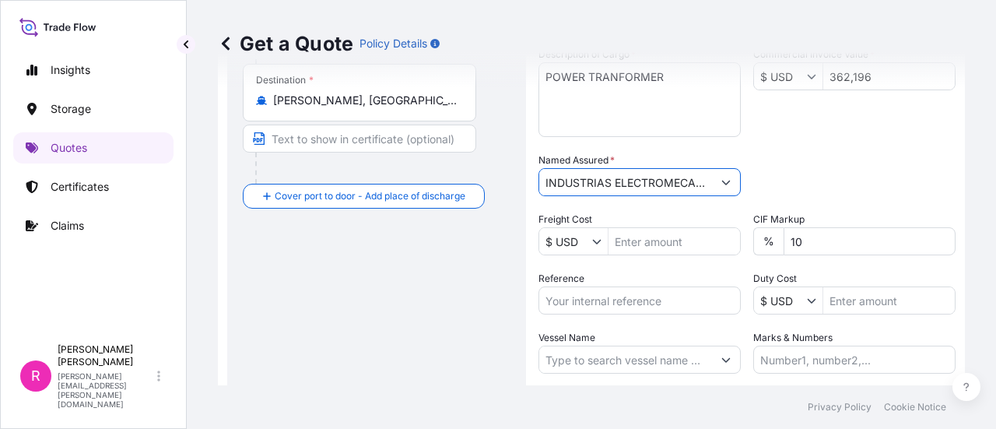
type input "INDUSTRIAS ELECTROMECANICAS MAGENTRON"
click at [632, 294] on input "Reference" at bounding box center [640, 300] width 202 height 28
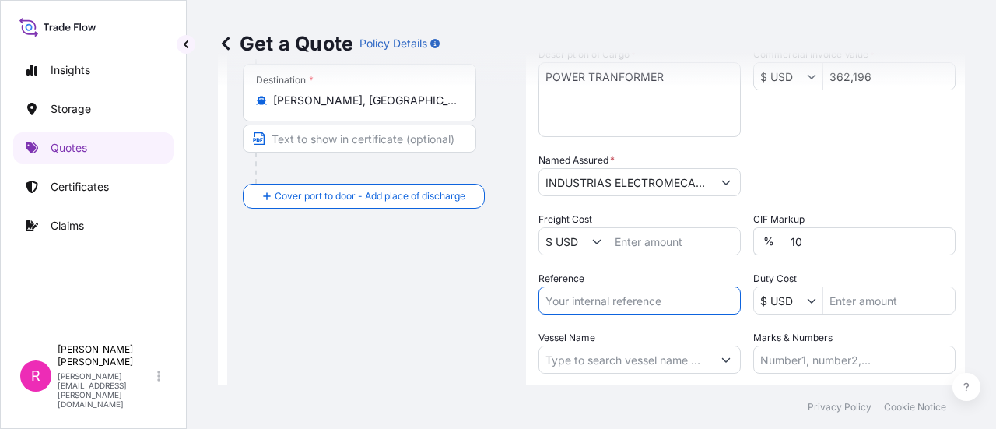
paste input "CO4061155878"
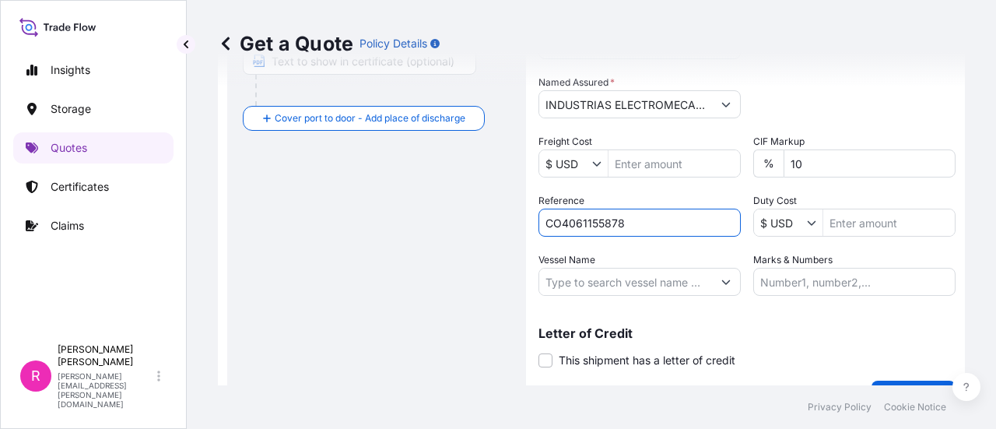
type input "CO4061155878"
drag, startPoint x: 609, startPoint y: 262, endPoint x: 610, endPoint y: 270, distance: 8.7
click at [609, 262] on div "Vessel Name" at bounding box center [640, 274] width 202 height 44
click at [613, 279] on input "Vessel Name" at bounding box center [625, 282] width 173 height 28
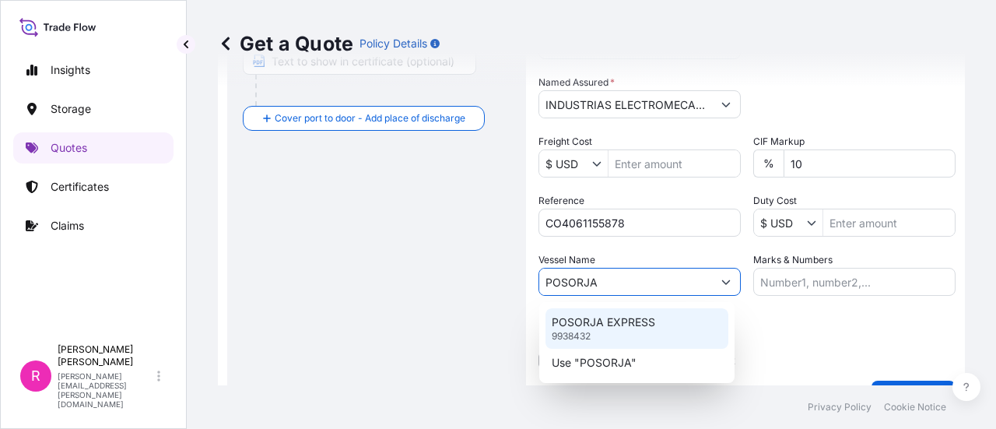
click at [625, 328] on p "POSORJA EXPRESS" at bounding box center [604, 322] width 104 height 16
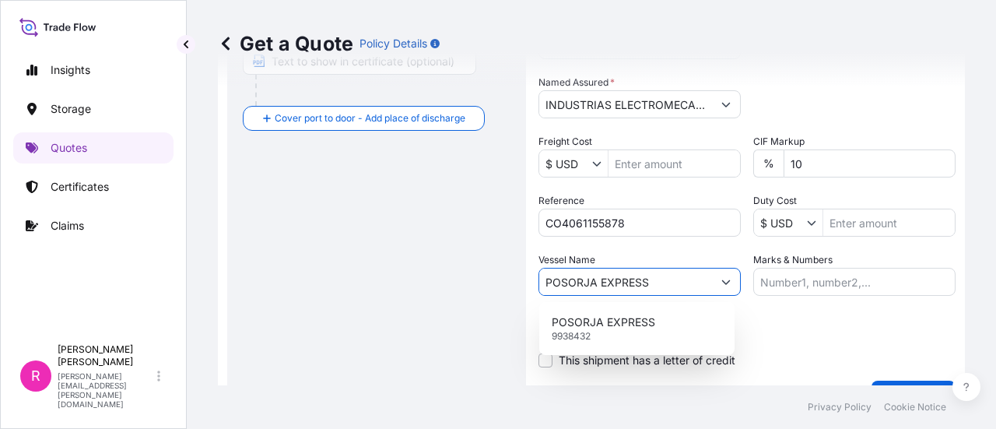
scroll to position [449, 0]
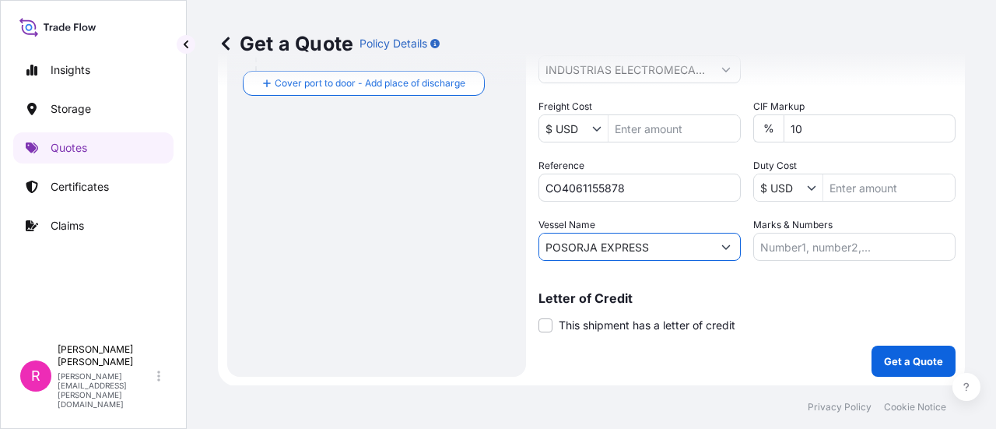
type input "POSORJA EXPRESS"
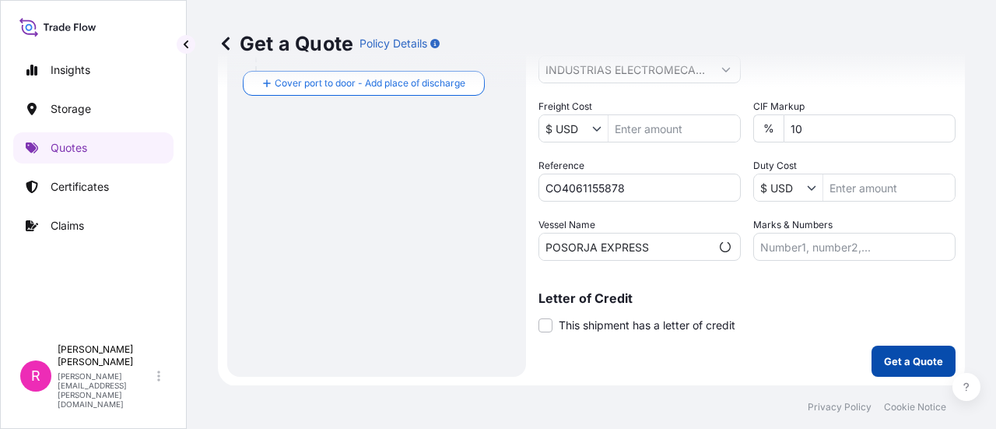
click at [872, 350] on button "Get a Quote" at bounding box center [914, 361] width 84 height 31
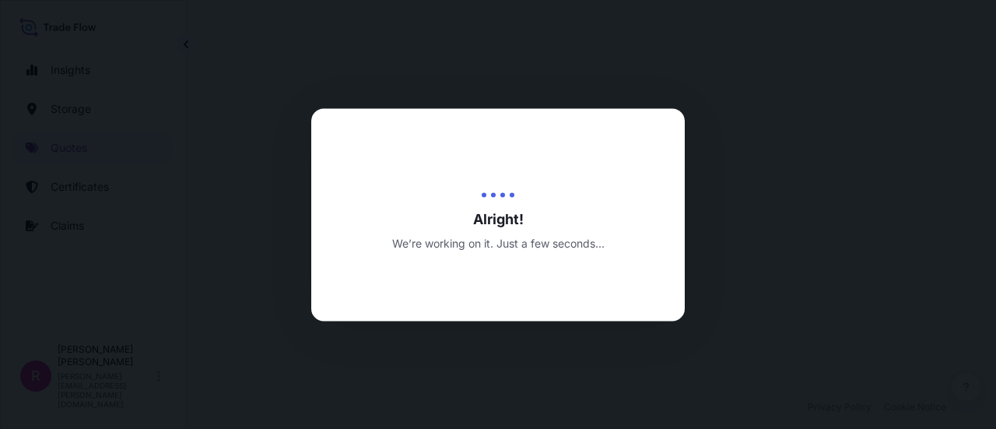
select select "Water"
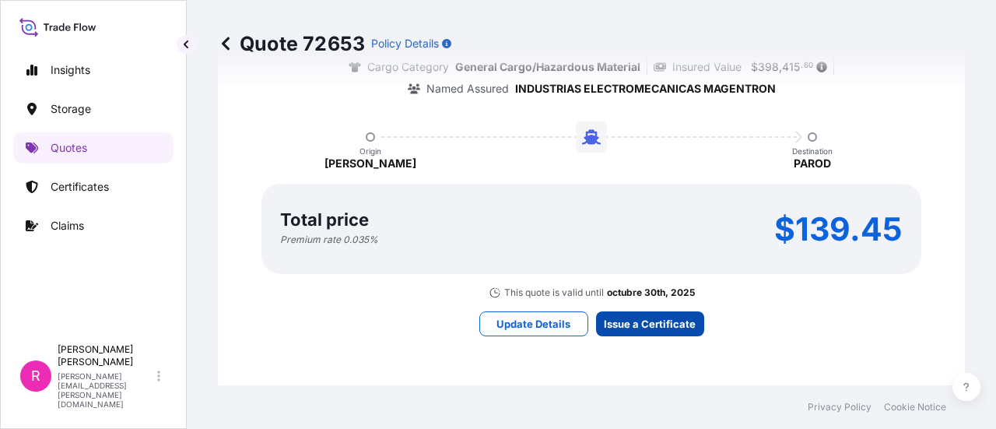
scroll to position [2488, 0]
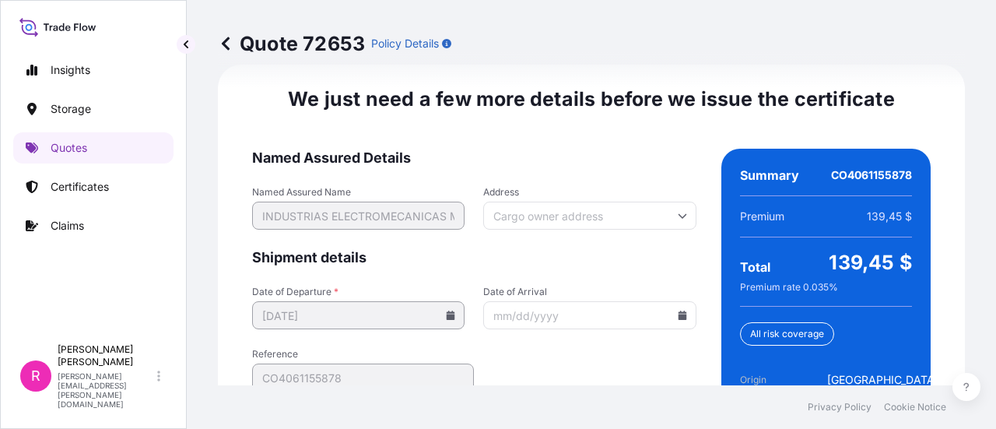
click at [678, 314] on icon at bounding box center [682, 315] width 9 height 9
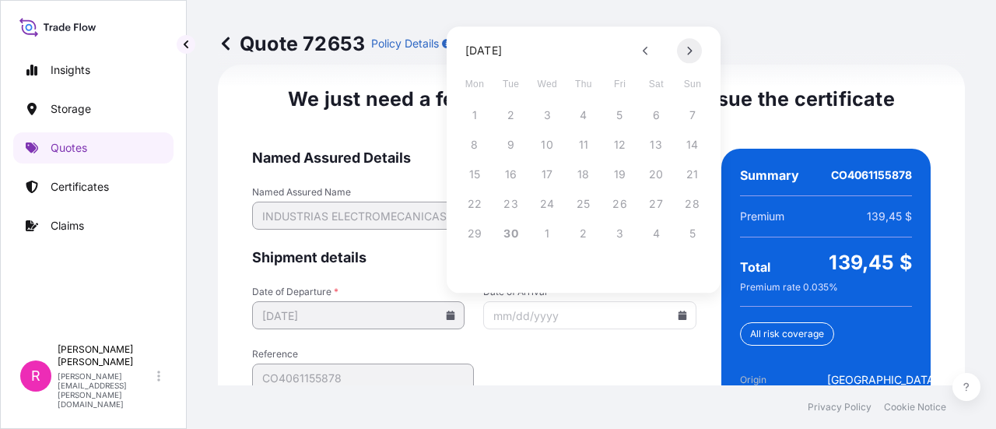
click at [693, 49] on button at bounding box center [689, 50] width 25 height 25
click at [513, 141] on button "7" at bounding box center [511, 144] width 25 height 25
type input "[DATE]"
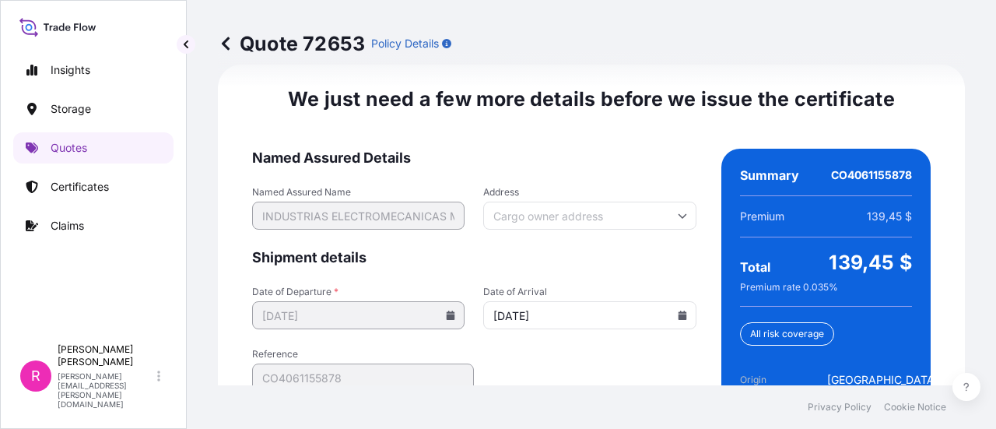
scroll to position [2636, 0]
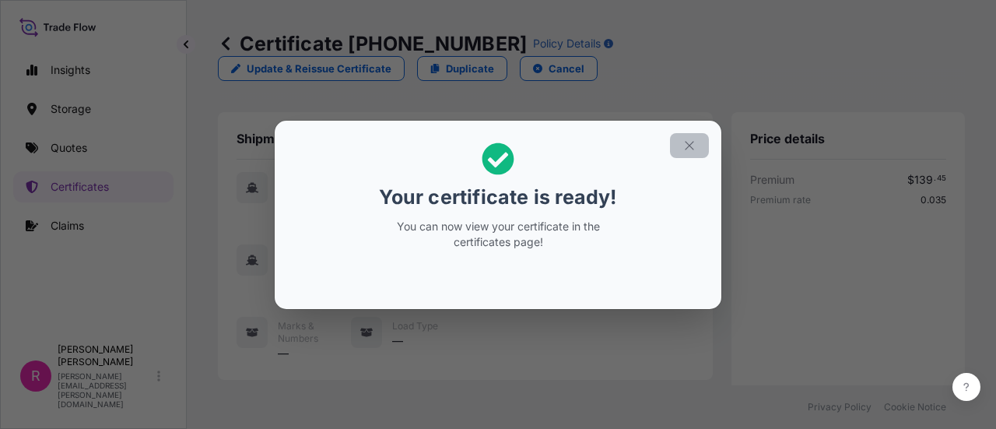
click at [681, 152] on button "button" at bounding box center [689, 145] width 39 height 25
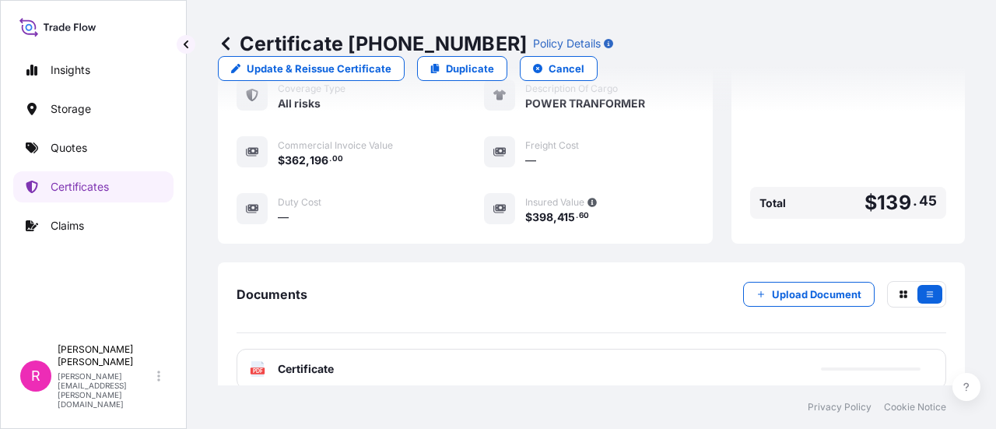
scroll to position [557, 0]
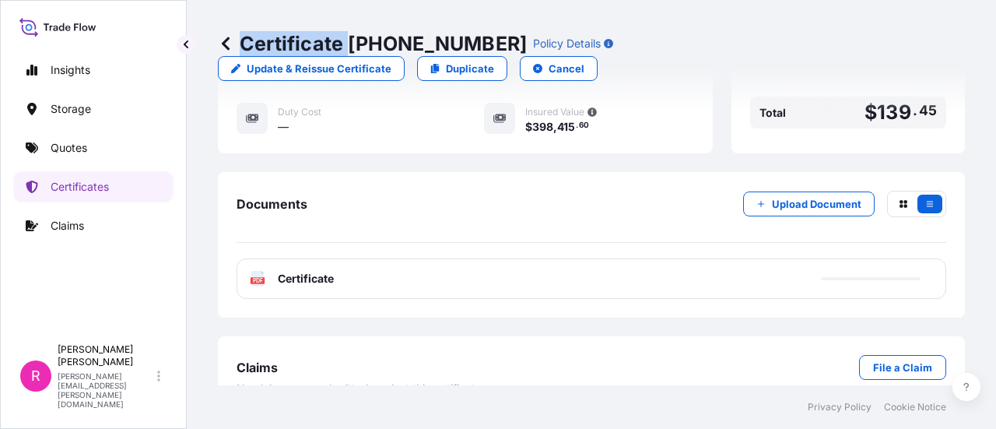
drag, startPoint x: 350, startPoint y: 43, endPoint x: 464, endPoint y: 50, distance: 113.9
click at [464, 50] on p "Certificate [PHONE_NUMBER]" at bounding box center [372, 43] width 309 height 25
click at [455, 43] on p "Certificate [PHONE_NUMBER]" at bounding box center [372, 43] width 309 height 25
drag, startPoint x: 454, startPoint y: 41, endPoint x: 360, endPoint y: 41, distance: 93.4
click at [366, 41] on div "Certificate [PHONE_NUMBER] Policy Details" at bounding box center [415, 43] width 395 height 25
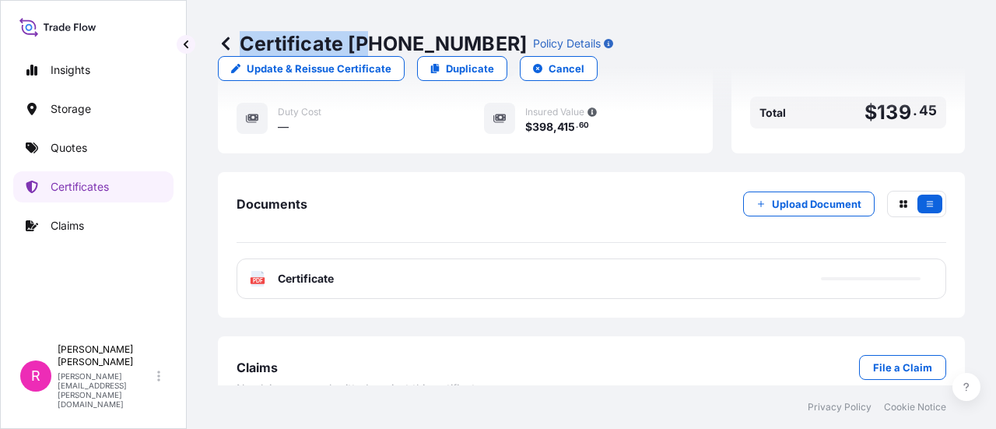
click at [345, 34] on p "Certificate [PHONE_NUMBER]" at bounding box center [372, 43] width 309 height 25
click at [349, 36] on p "Certificate [PHONE_NUMBER]" at bounding box center [372, 43] width 309 height 25
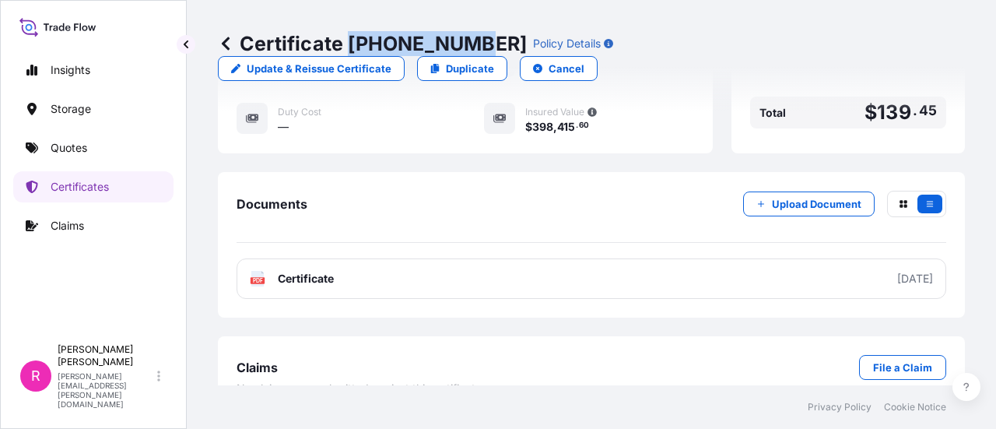
drag, startPoint x: 347, startPoint y: 40, endPoint x: 462, endPoint y: 44, distance: 115.3
click at [462, 44] on p "Certificate [PHONE_NUMBER]" at bounding box center [372, 43] width 309 height 25
copy p "[PHONE_NUMBER]"
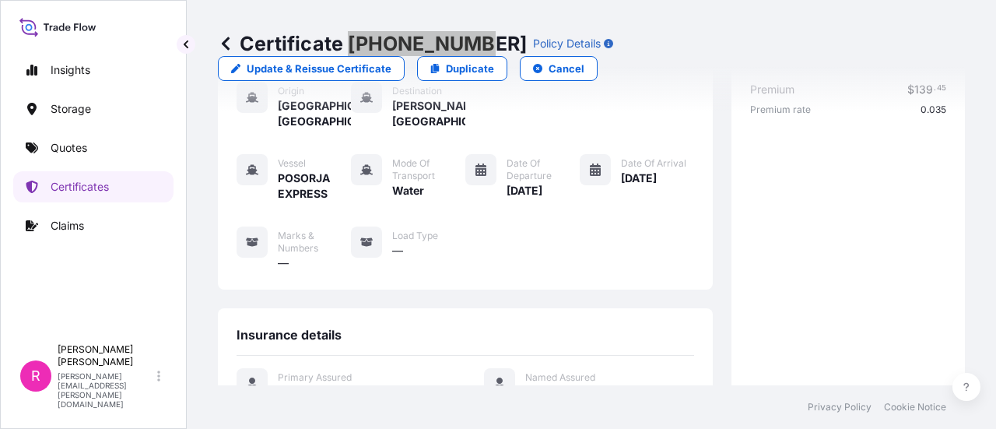
scroll to position [0, 0]
